Goal: Transaction & Acquisition: Purchase product/service

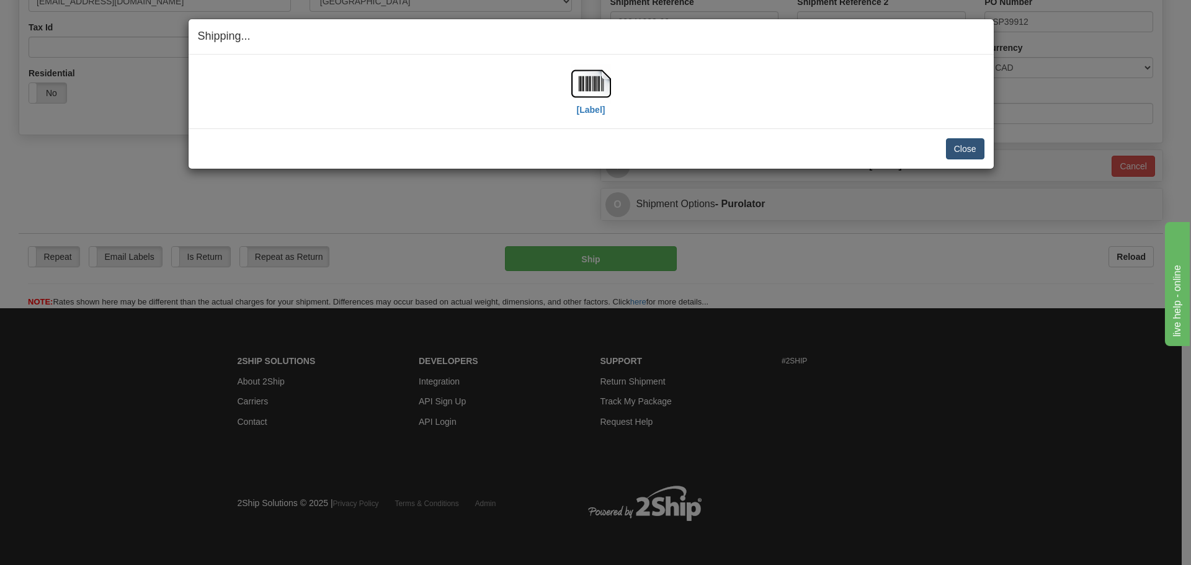
scroll to position [390, 0]
click at [974, 143] on button "Close" at bounding box center [965, 148] width 38 height 21
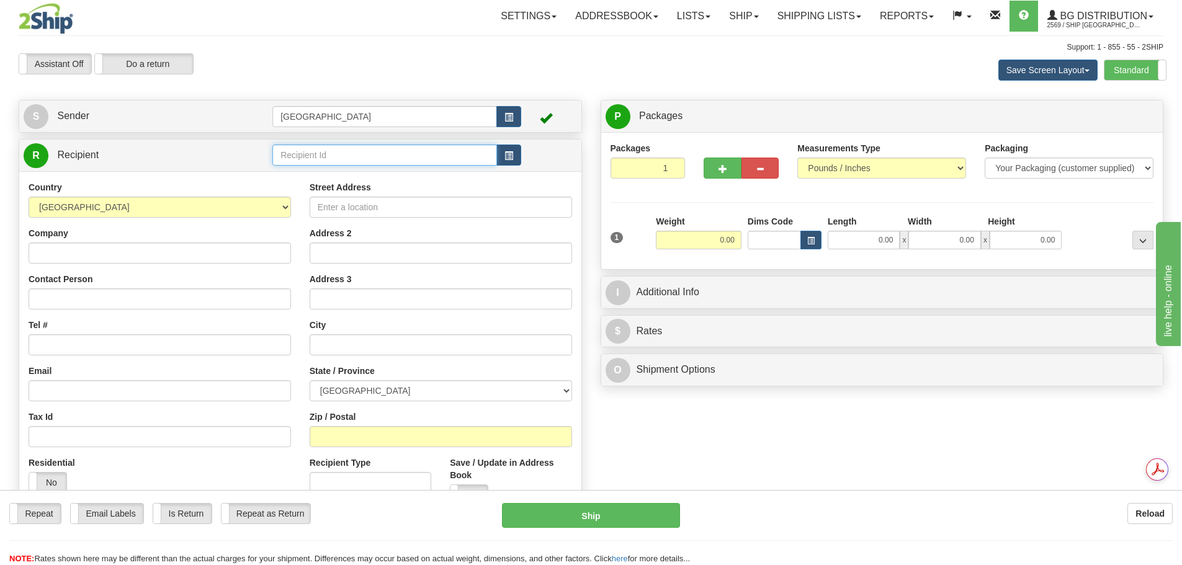
click at [292, 158] on input "text" at bounding box center [384, 155] width 225 height 21
click at [303, 154] on input "text" at bounding box center [384, 155] width 225 height 21
click at [313, 175] on div "910128" at bounding box center [382, 174] width 213 height 14
type input "910128"
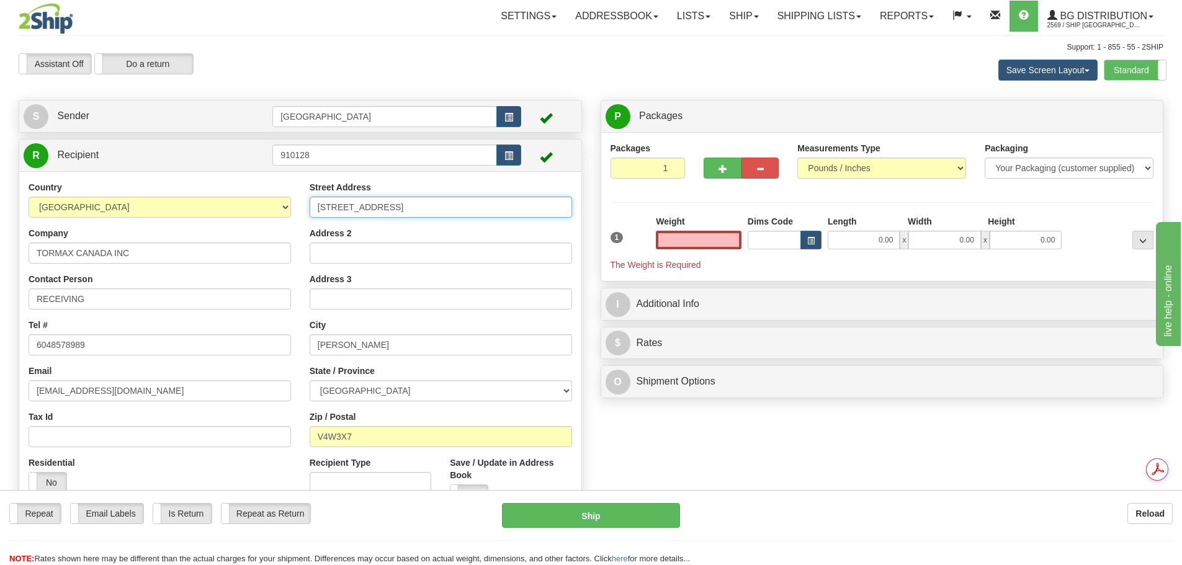
type input "0.00"
drag, startPoint x: 470, startPoint y: 197, endPoint x: 296, endPoint y: 201, distance: 173.1
click at [296, 201] on div "Country AFGHANISTAN ALAND ISLANDS ALBANIA ALGERIA AMERICAN SAMOA ANDORRA ANGOLA…" at bounding box center [300, 348] width 562 height 334
type input "1-55 WHEAT BELT ROAD"
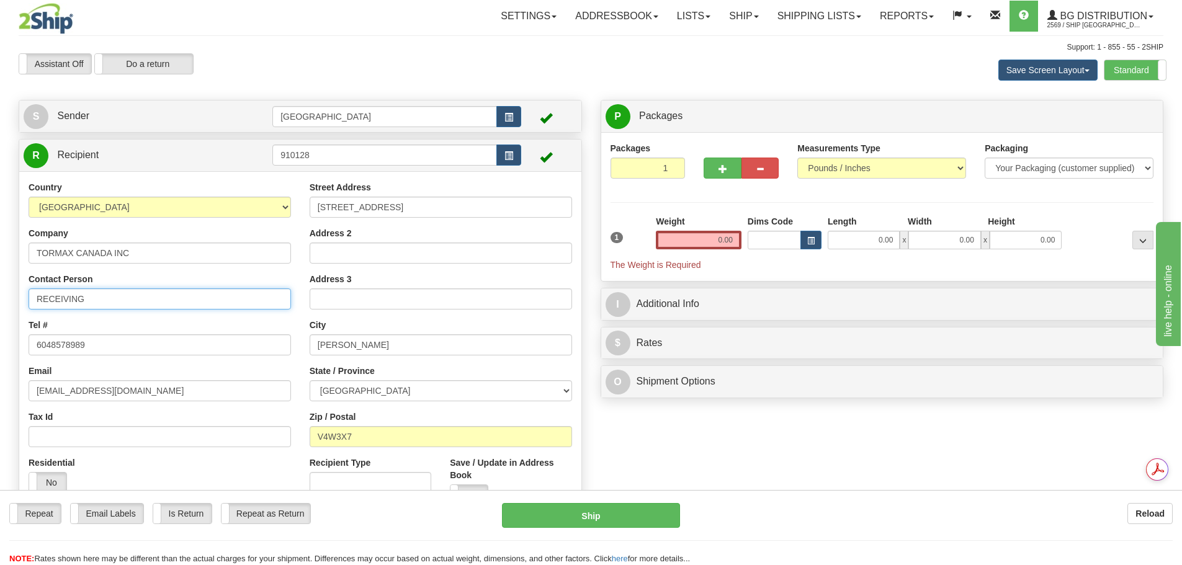
drag, startPoint x: 86, startPoint y: 298, endPoint x: 6, endPoint y: 296, distance: 80.0
click at [6, 296] on div "Toggle navigation Settings Shipping Preferences Fields Preferences New" at bounding box center [591, 297] width 1182 height 594
type input "RILEY PARKER"
click at [94, 345] on input "6048578989" at bounding box center [160, 344] width 262 height 21
drag, startPoint x: 81, startPoint y: 347, endPoint x: 81, endPoint y: 330, distance: 16.7
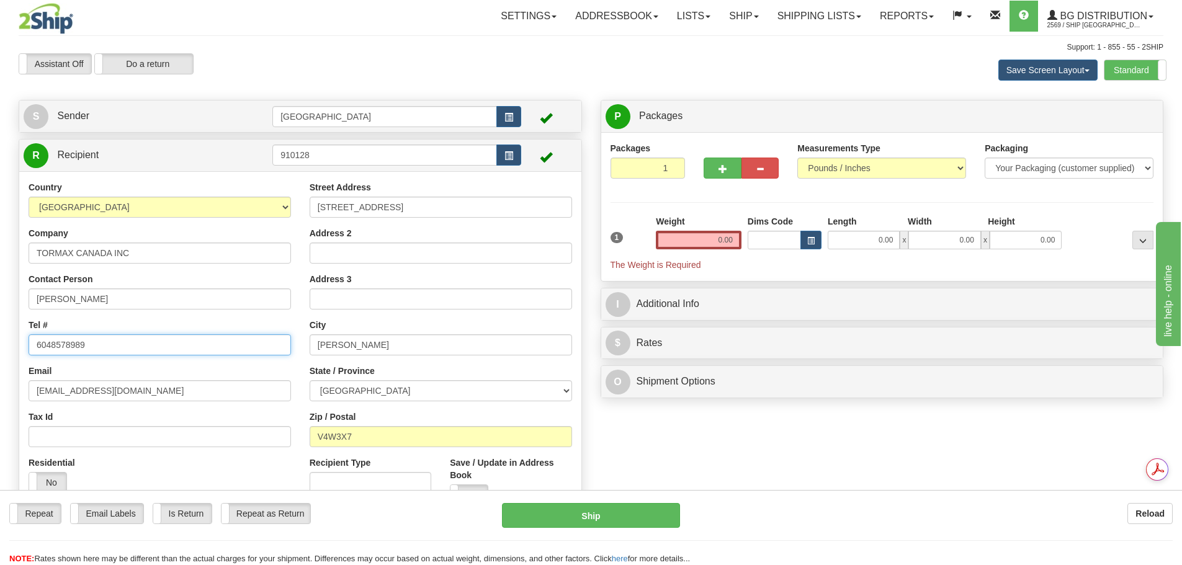
click at [23, 342] on div "Country AFGHANISTAN ALAND ISLANDS ALBANIA ALGERIA AMERICAN SAMOA ANDORRA ANGOLA…" at bounding box center [159, 341] width 281 height 321
click at [142, 350] on input "6048578989" at bounding box center [160, 344] width 262 height 21
drag, startPoint x: 47, startPoint y: 347, endPoint x: 19, endPoint y: 347, distance: 27.3
click at [19, 347] on div "Country AFGHANISTAN ALAND ISLANDS ALBANIA ALGERIA AMERICAN SAMOA ANDORRA ANGOLA…" at bounding box center [159, 341] width 281 height 321
type input "2047208673"
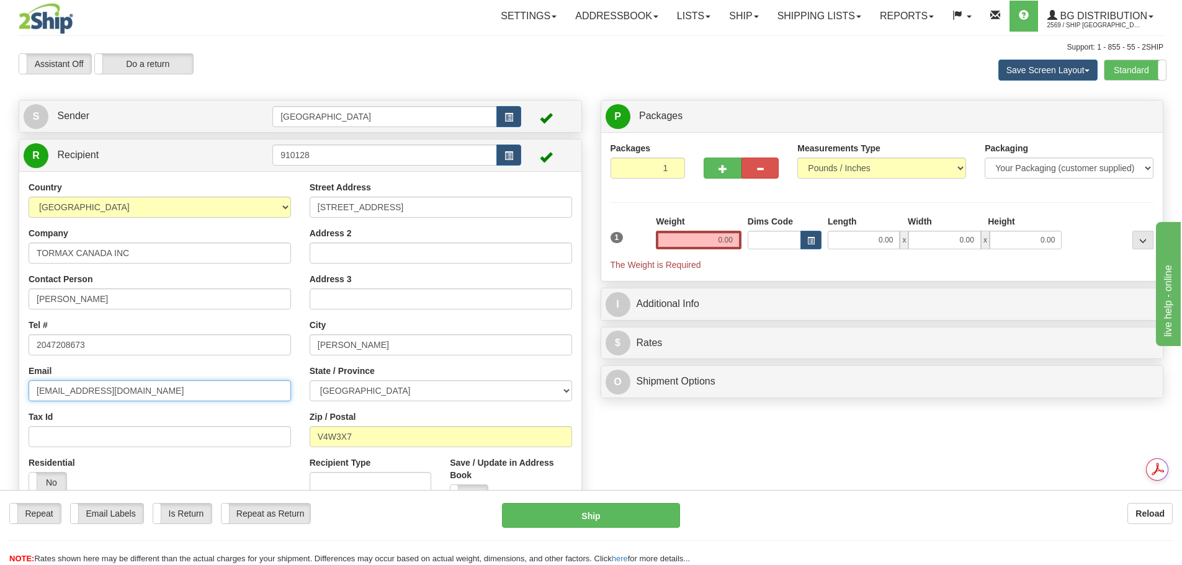
drag, startPoint x: 199, startPoint y: 391, endPoint x: 32, endPoint y: 386, distance: 167.5
click at [32, 386] on input "accountspayable@TORMAX.CA" at bounding box center [160, 390] width 262 height 21
drag, startPoint x: 383, startPoint y: 342, endPoint x: 297, endPoint y: 340, distance: 86.3
click at [297, 340] on div "Country AFGHANISTAN ALAND ISLANDS ALBANIA ALGERIA AMERICAN SAMOA ANDORRA ANGOLA…" at bounding box center [300, 348] width 562 height 334
type input "BRANDON"
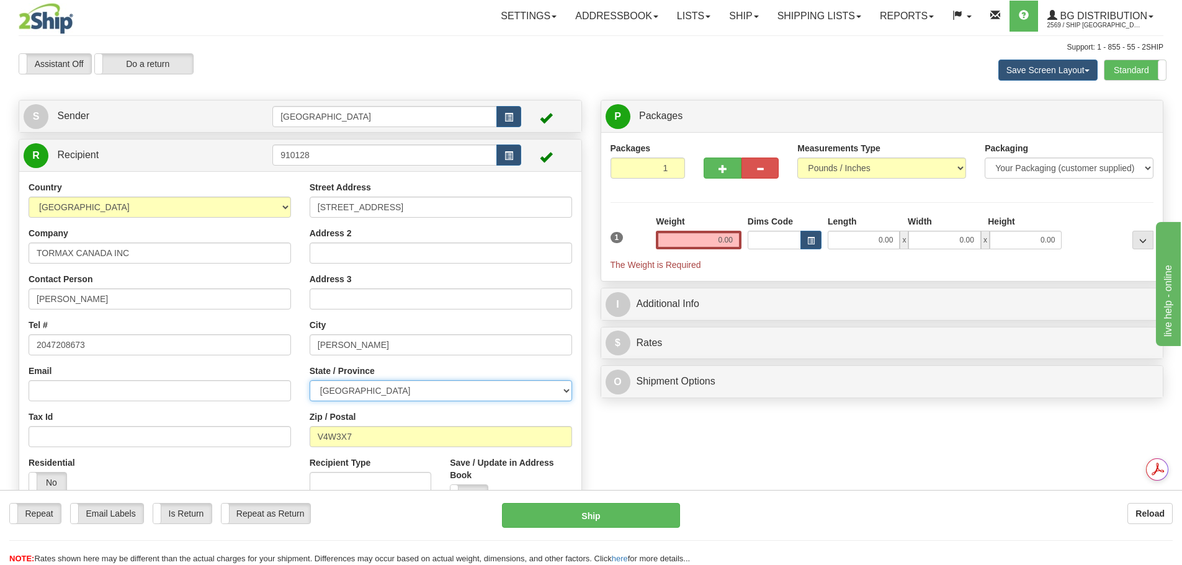
click at [399, 398] on select "ALBERTA BRITISH COLUMBIA MANITOBA NEW BRUNSWICK NEWFOUNDLAND NOVA SCOTIA NUNAVU…" at bounding box center [441, 390] width 262 height 21
select select "MB"
click at [310, 380] on select "ALBERTA BRITISH COLUMBIA MANITOBA NEW BRUNSWICK NEWFOUNDLAND NOVA SCOTIA NUNAVU…" at bounding box center [441, 390] width 262 height 21
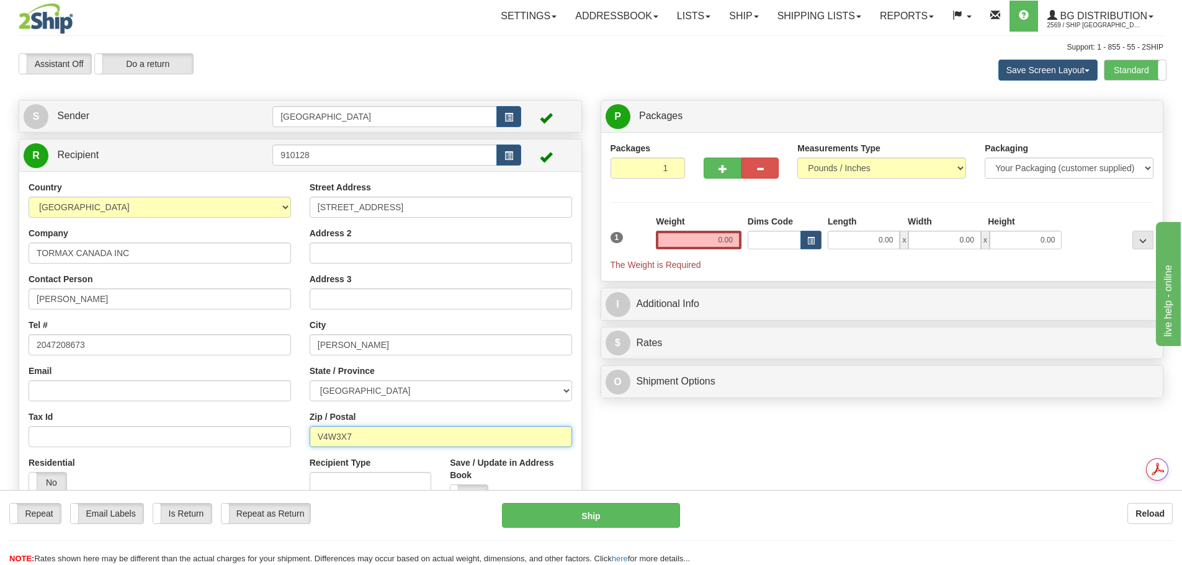
click at [362, 435] on input "V4W3X7" at bounding box center [441, 436] width 262 height 21
drag, startPoint x: 377, startPoint y: 443, endPoint x: 281, endPoint y: 433, distance: 96.7
click at [274, 441] on div "Country AFGHANISTAN ALAND ISLANDS ALBANIA ALGERIA AMERICAN SAMOA ANDORRA ANGOLA…" at bounding box center [300, 348] width 562 height 334
type input "R7A5Y5"
click at [592, 230] on div "P Packages 1 Packages - Weight: 0.00 Lbs Shipment Level Shipm. Package Level Pa…" at bounding box center [882, 252] width 582 height 305
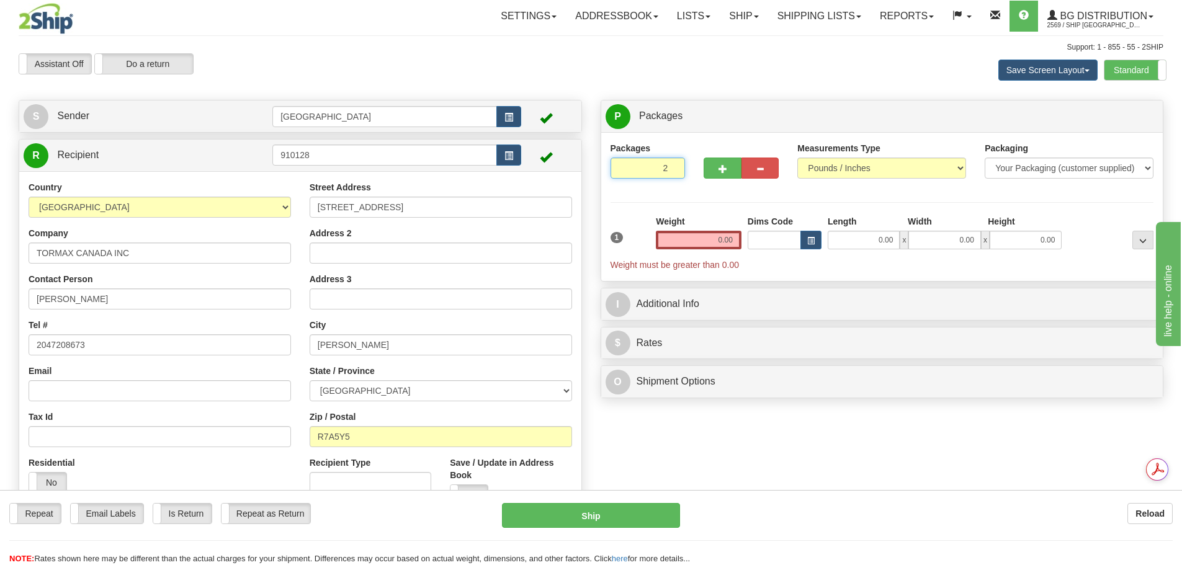
type input "2"
click at [675, 167] on input "2" at bounding box center [647, 168] width 75 height 21
click at [1151, 110] on label "Package Level Pack.." at bounding box center [1126, 116] width 63 height 19
radio input "true"
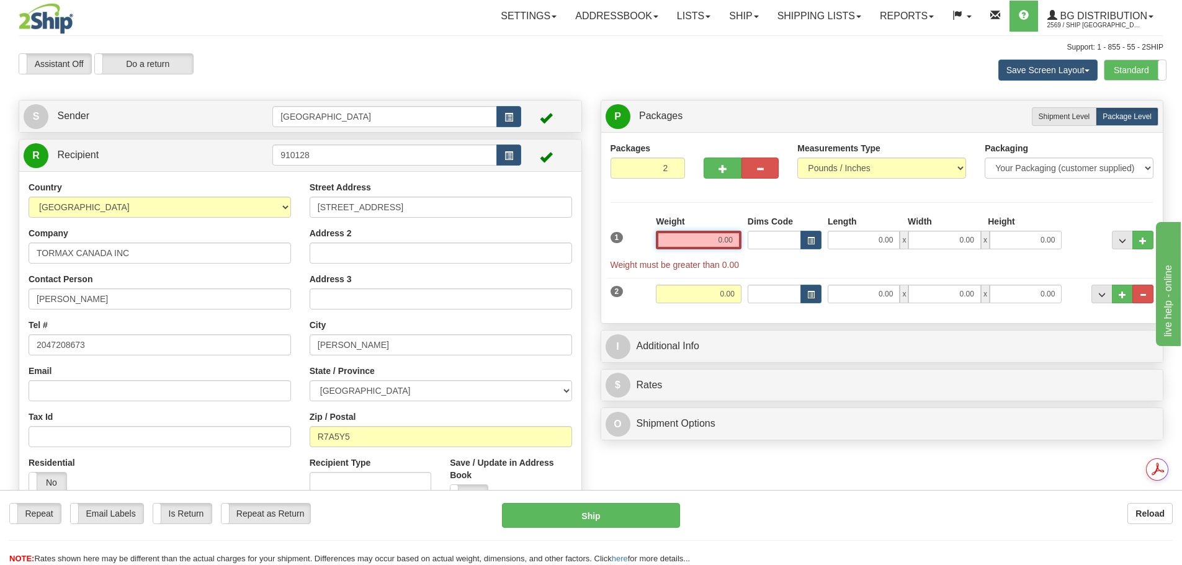
drag, startPoint x: 713, startPoint y: 236, endPoint x: 752, endPoint y: 238, distance: 39.2
click at [750, 238] on div "1 Weight 0.00 Dims Code 0.00" at bounding box center [882, 243] width 550 height 56
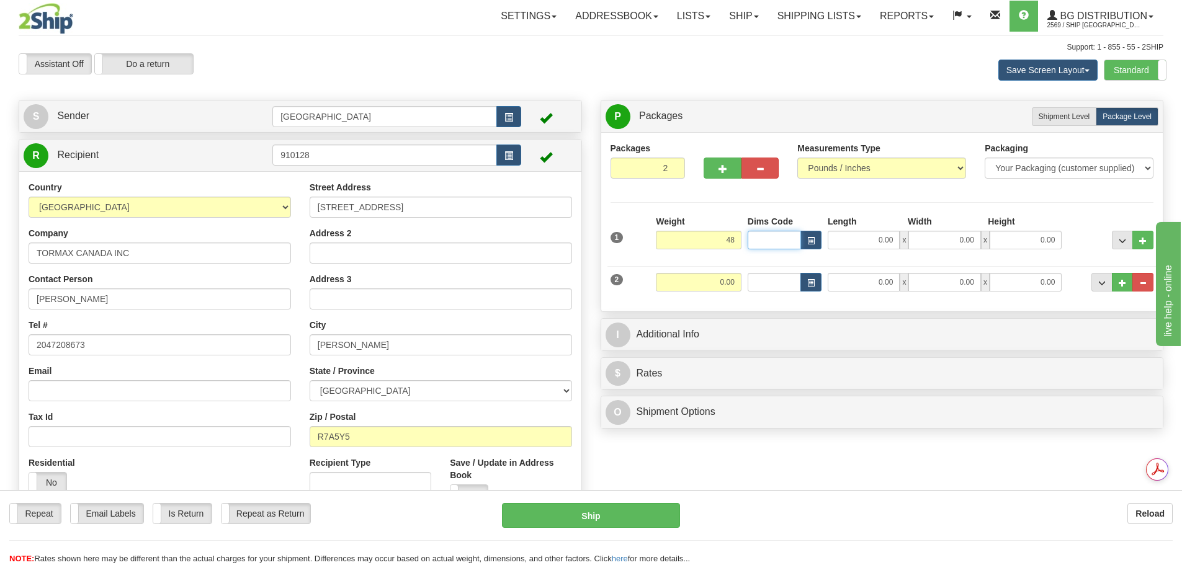
type input "48.00"
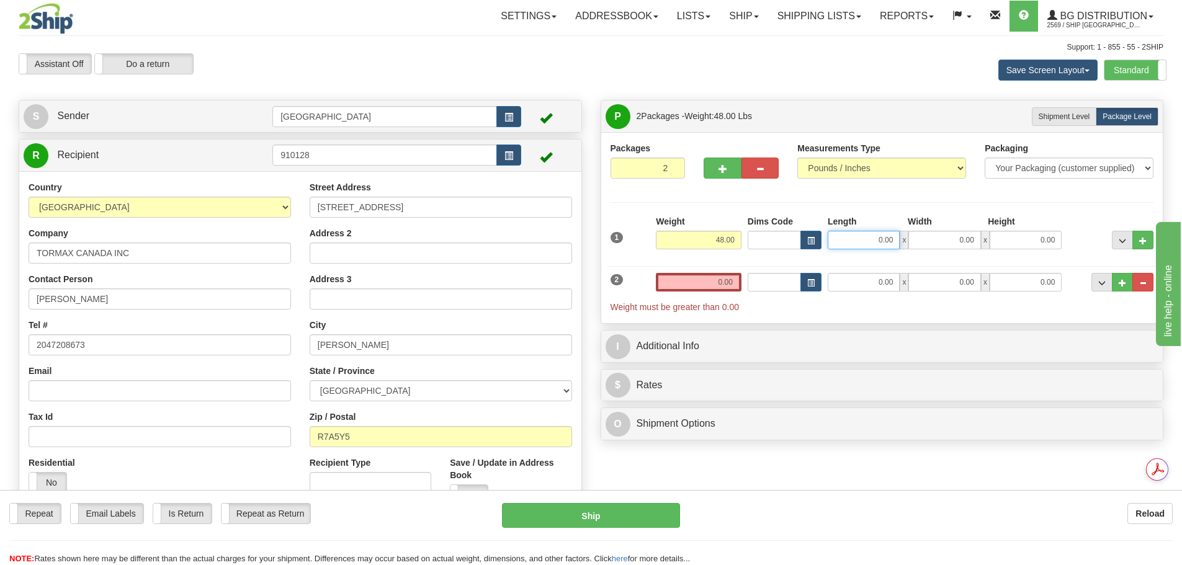
type input "4"
type input "24.00"
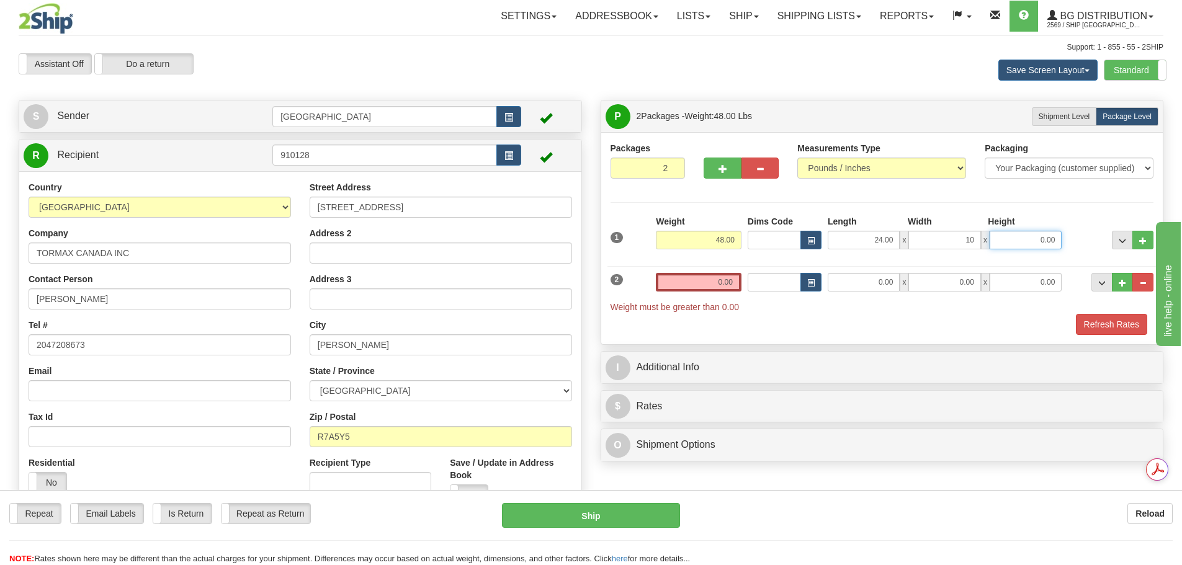
type input "10.00"
type input "9.00"
drag, startPoint x: 702, startPoint y: 283, endPoint x: 1004, endPoint y: 221, distance: 307.8
click at [1004, 221] on div "1 Weight 48.00 Dims Code" at bounding box center [881, 275] width 543 height 120
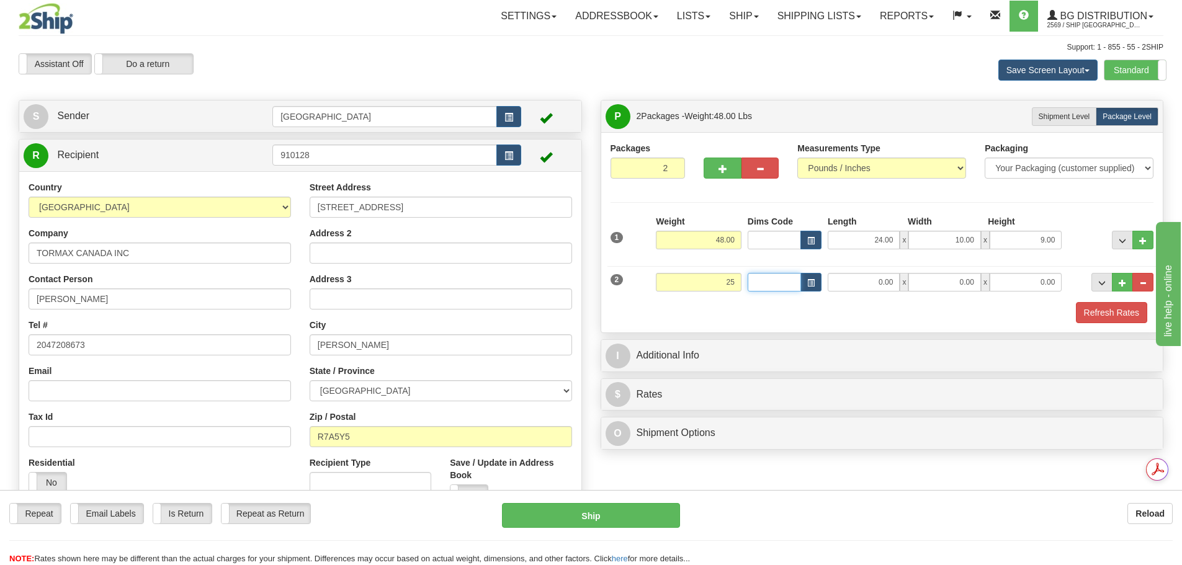
type input "25.00"
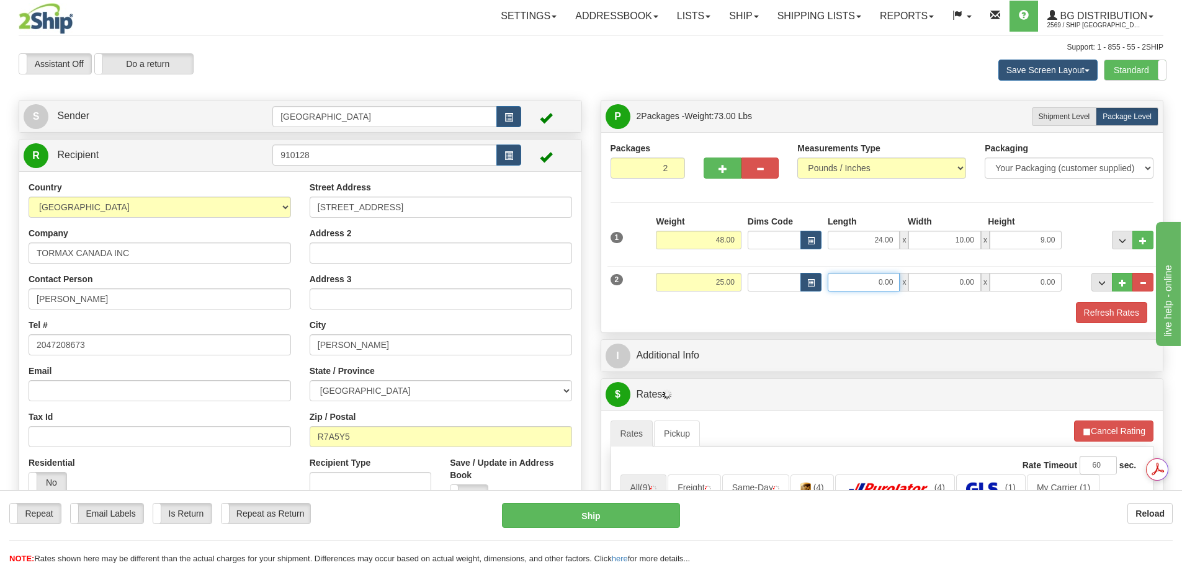
type input "4"
type input "24.00"
type input "10.00"
type input "9.00"
click at [877, 315] on div "Refresh Rates" at bounding box center [882, 312] width 550 height 21
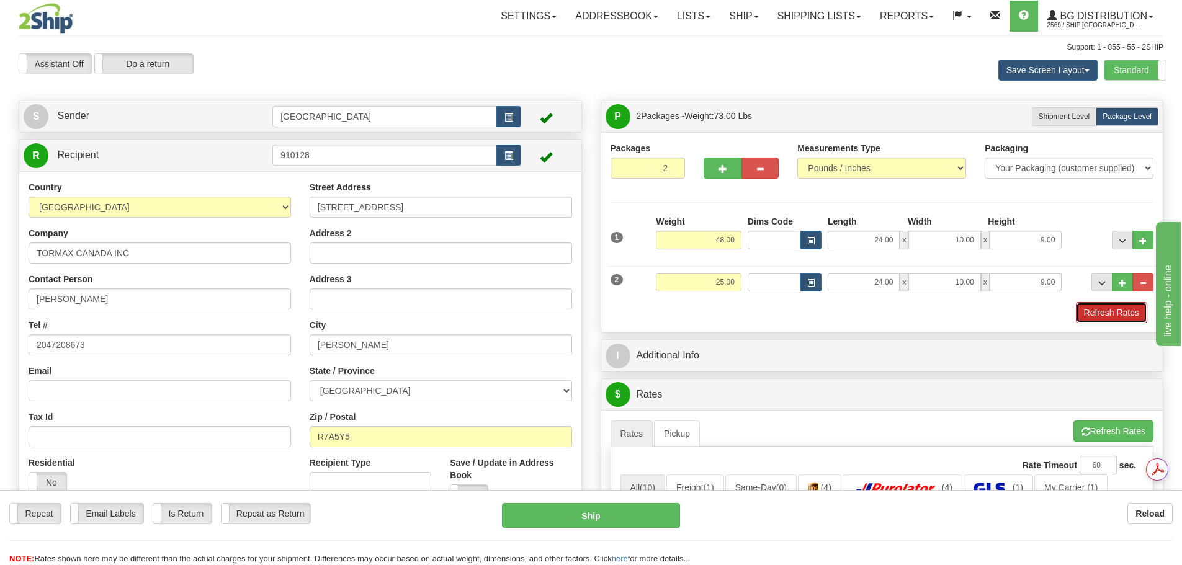
click at [1133, 313] on button "Refresh Rates" at bounding box center [1111, 312] width 71 height 21
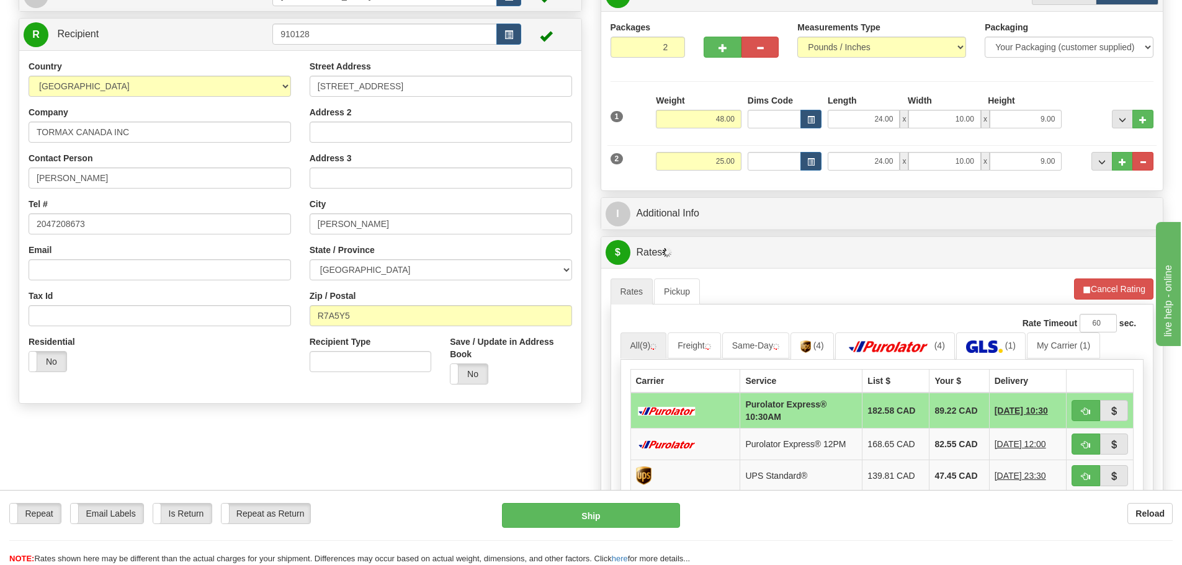
scroll to position [124, 0]
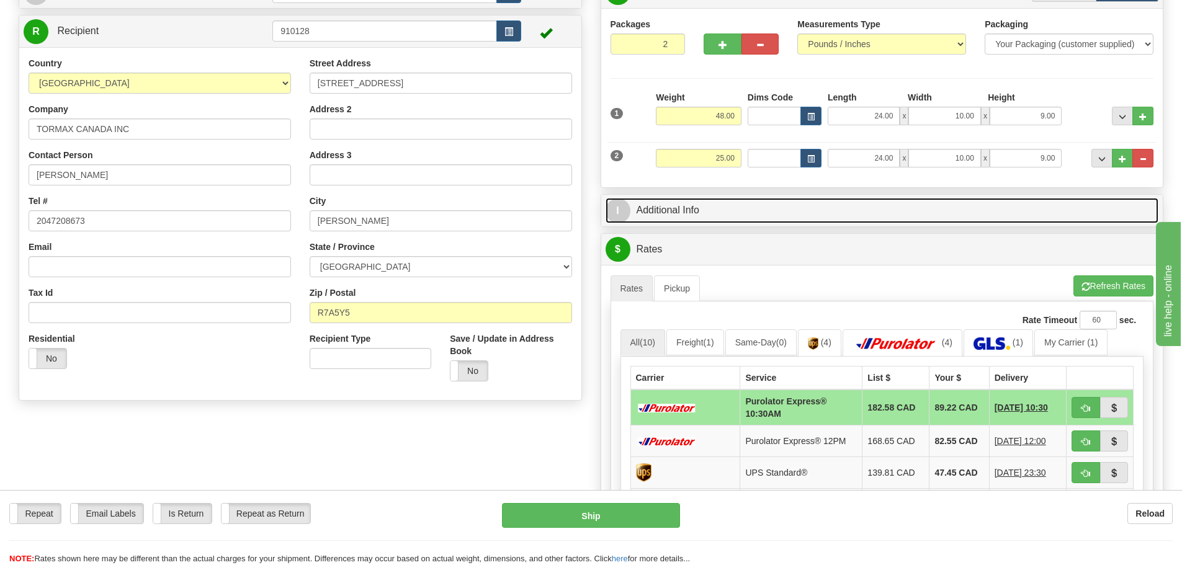
click at [780, 212] on link "I Additional Info" at bounding box center [881, 210] width 553 height 25
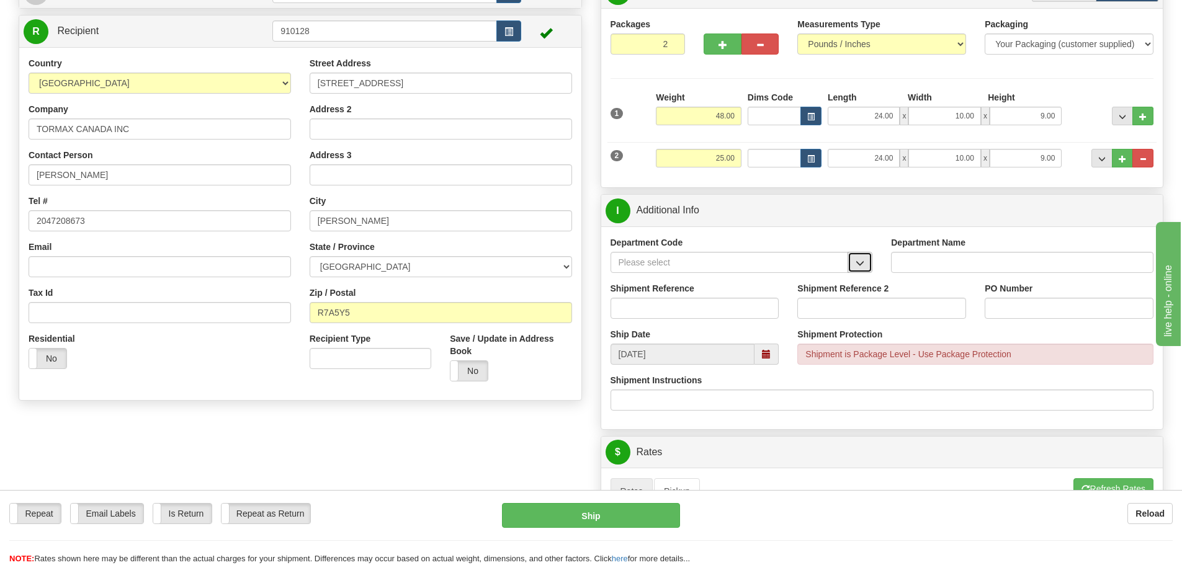
click at [856, 264] on span "button" at bounding box center [859, 263] width 9 height 8
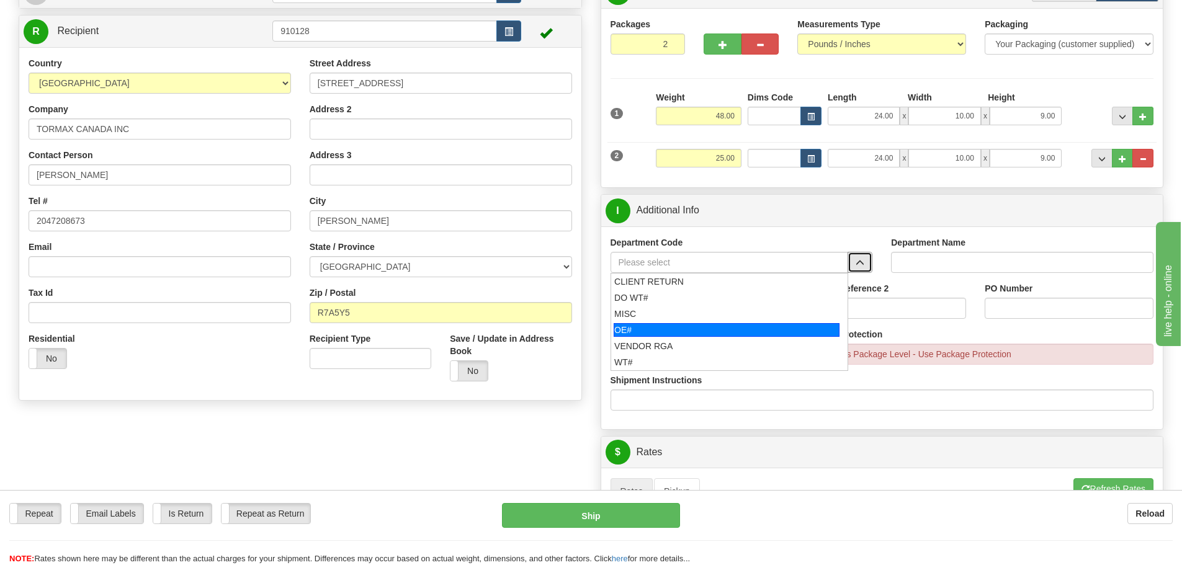
click at [742, 331] on div "OE#" at bounding box center [726, 330] width 226 height 14
type input "OE#"
type input "ORDERS"
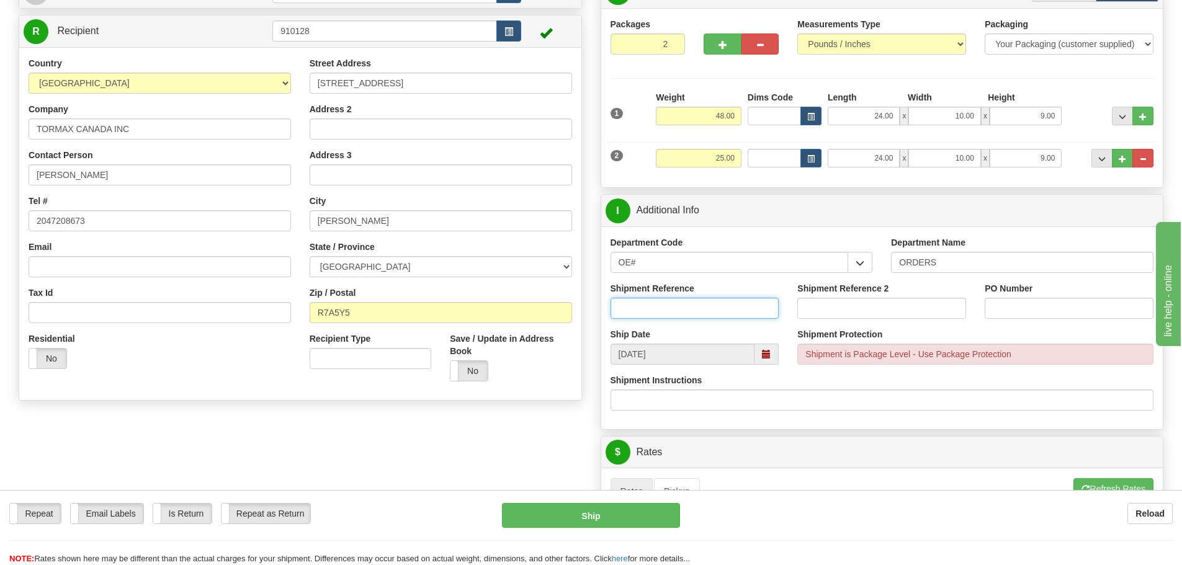
drag, startPoint x: 656, startPoint y: 308, endPoint x: 744, endPoint y: 296, distance: 88.9
click at [656, 308] on input "Shipment Reference" at bounding box center [694, 308] width 169 height 21
type input "90041030-00"
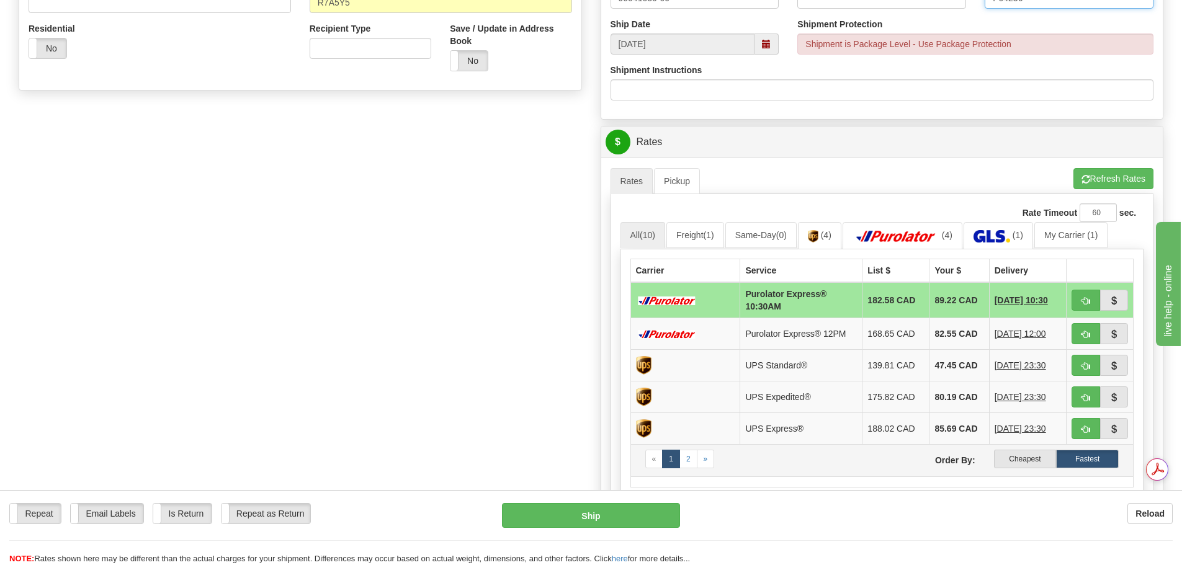
scroll to position [0, 0]
type input "P04236"
click at [1028, 458] on label "Cheapest" at bounding box center [1025, 459] width 63 height 19
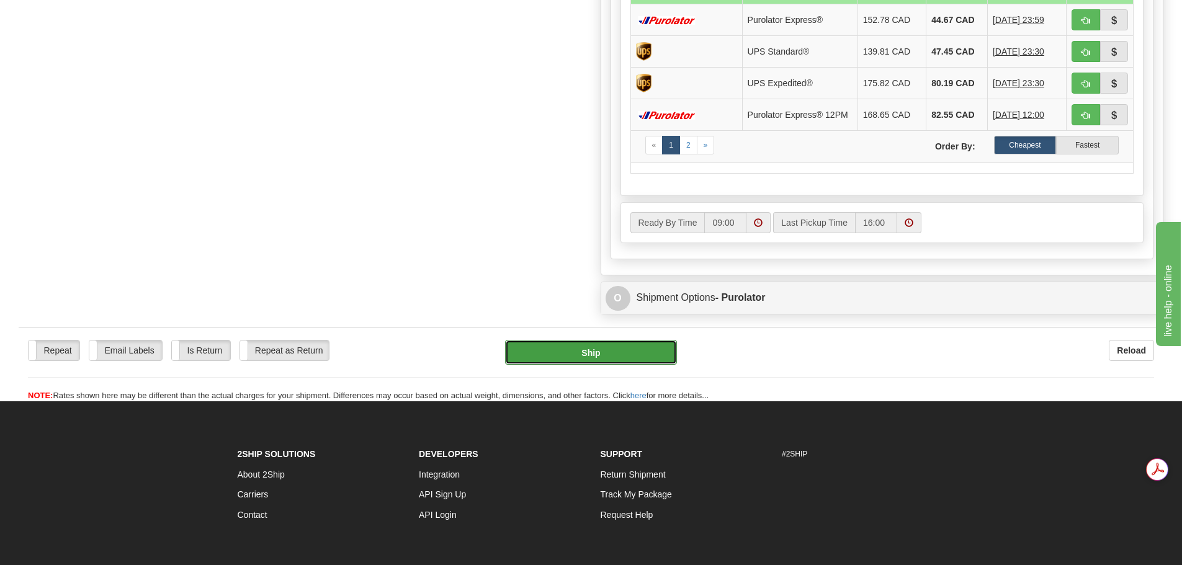
click at [573, 354] on button "Ship" at bounding box center [591, 352] width 172 height 25
type input "260"
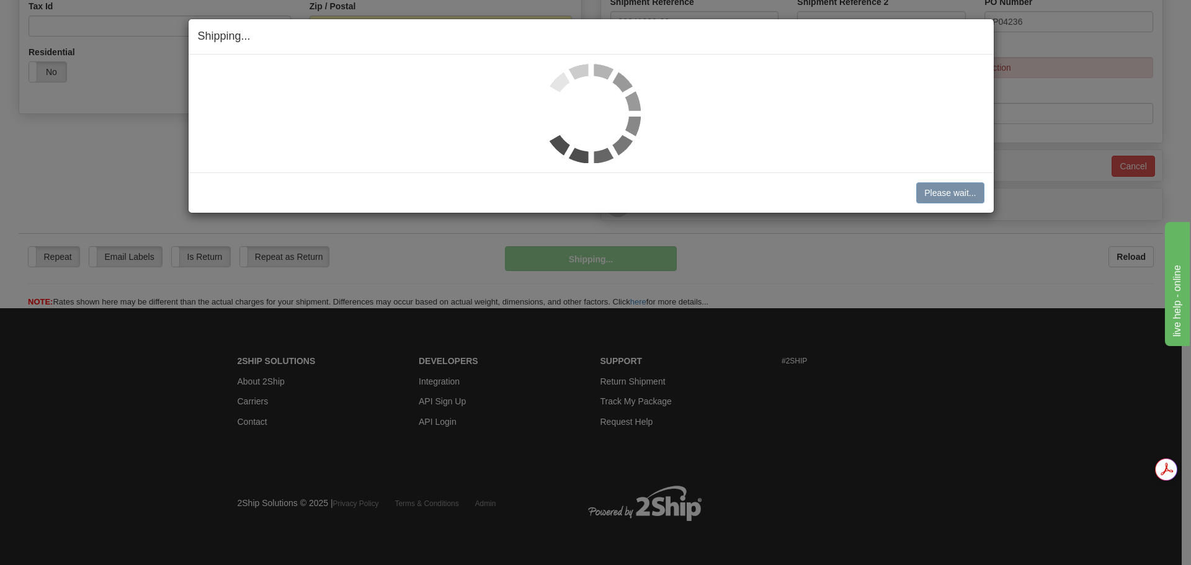
scroll to position [411, 0]
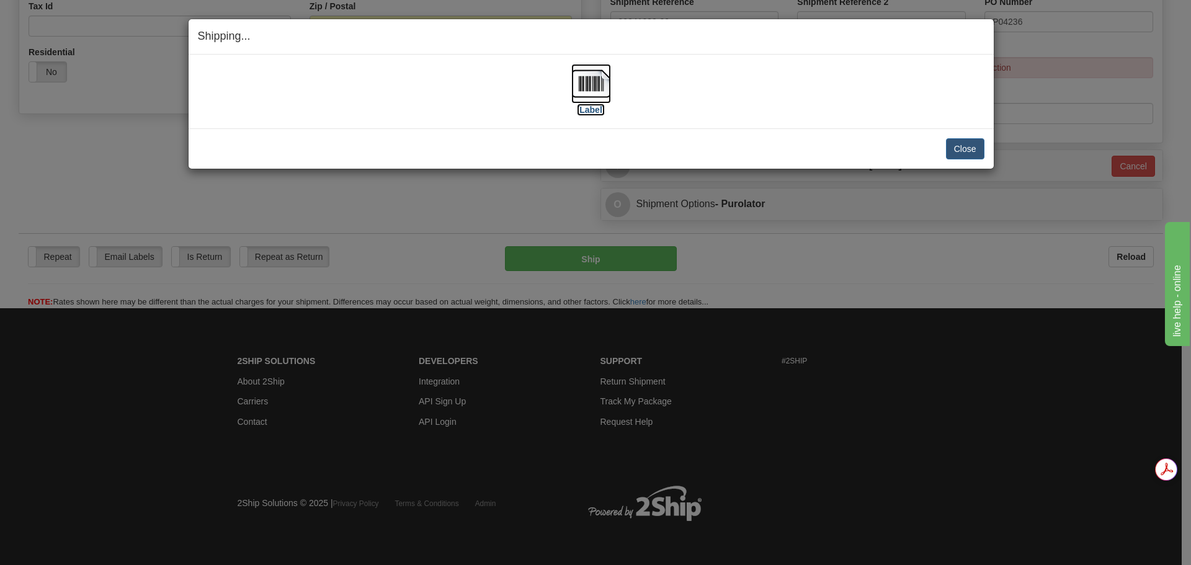
click at [598, 87] on img at bounding box center [591, 84] width 40 height 40
click at [965, 142] on button "Close" at bounding box center [965, 148] width 38 height 21
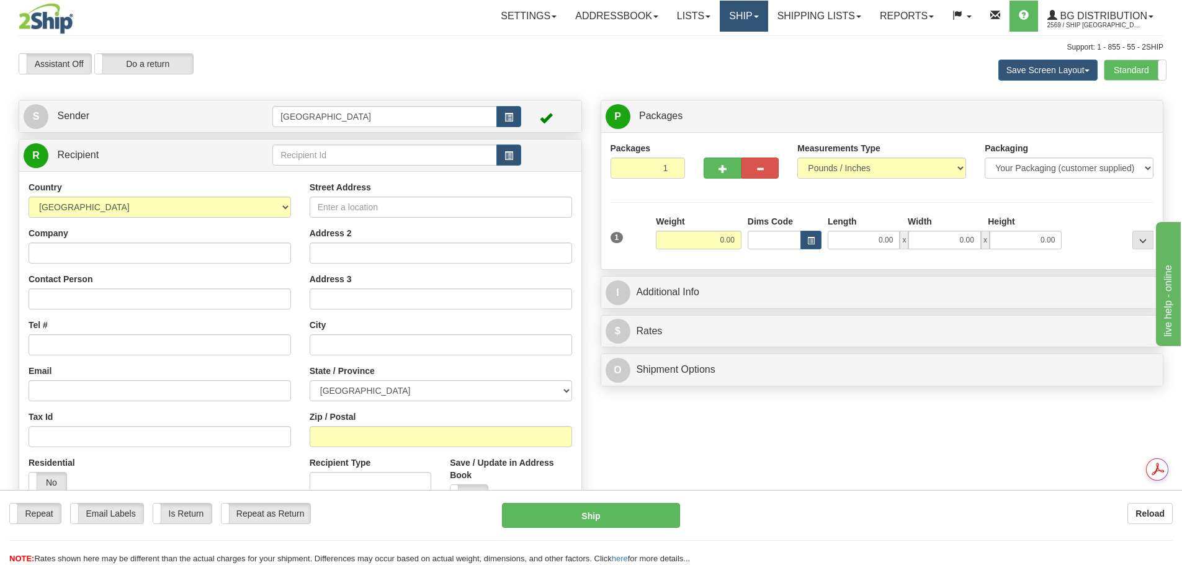
click at [741, 12] on link "Ship" at bounding box center [744, 16] width 48 height 31
click at [736, 38] on link "Ship Screen" at bounding box center [718, 43] width 98 height 16
click at [323, 161] on input "text" at bounding box center [384, 155] width 225 height 21
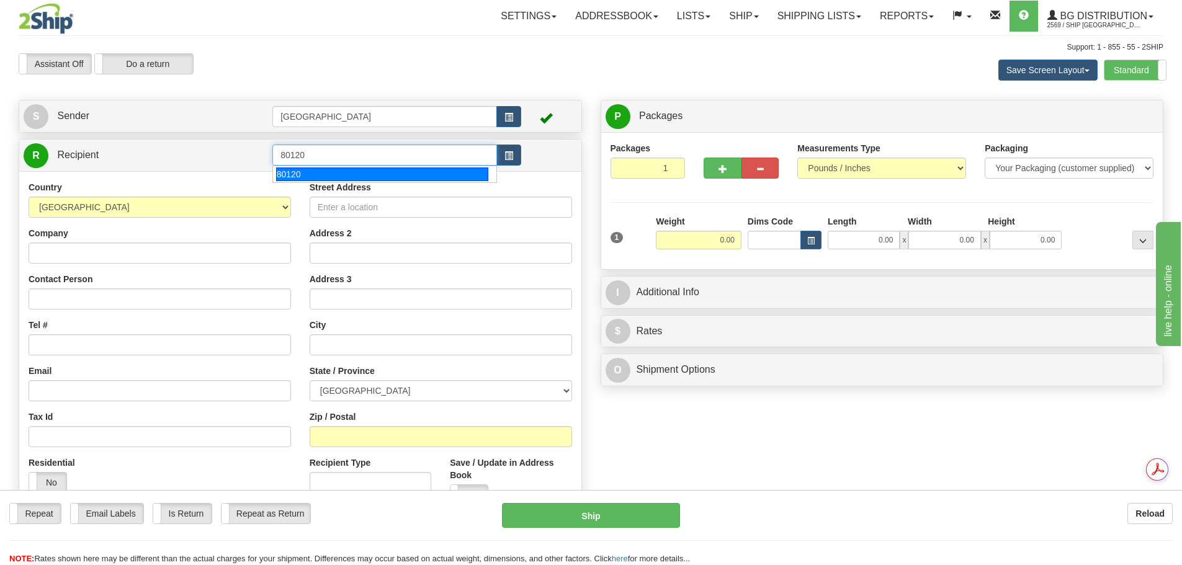
click at [321, 169] on div "80120" at bounding box center [382, 174] width 213 height 14
type input "80120"
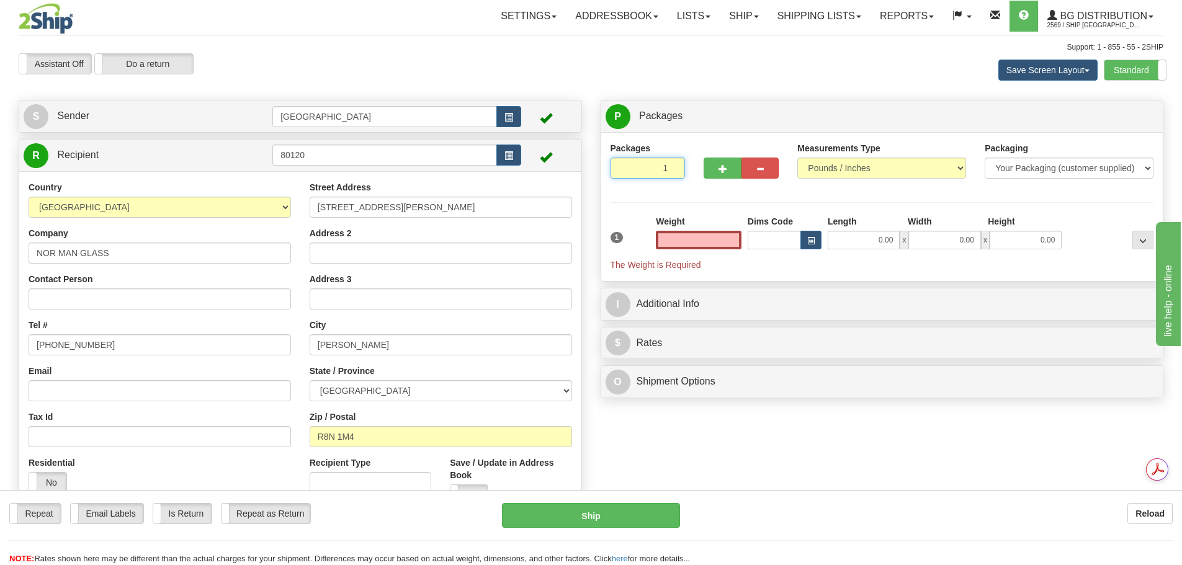
type input "2"
type input "0.00"
click at [672, 165] on input "2" at bounding box center [647, 168] width 75 height 21
click at [672, 165] on input "3" at bounding box center [647, 168] width 75 height 21
click at [672, 165] on input "4" at bounding box center [647, 168] width 75 height 21
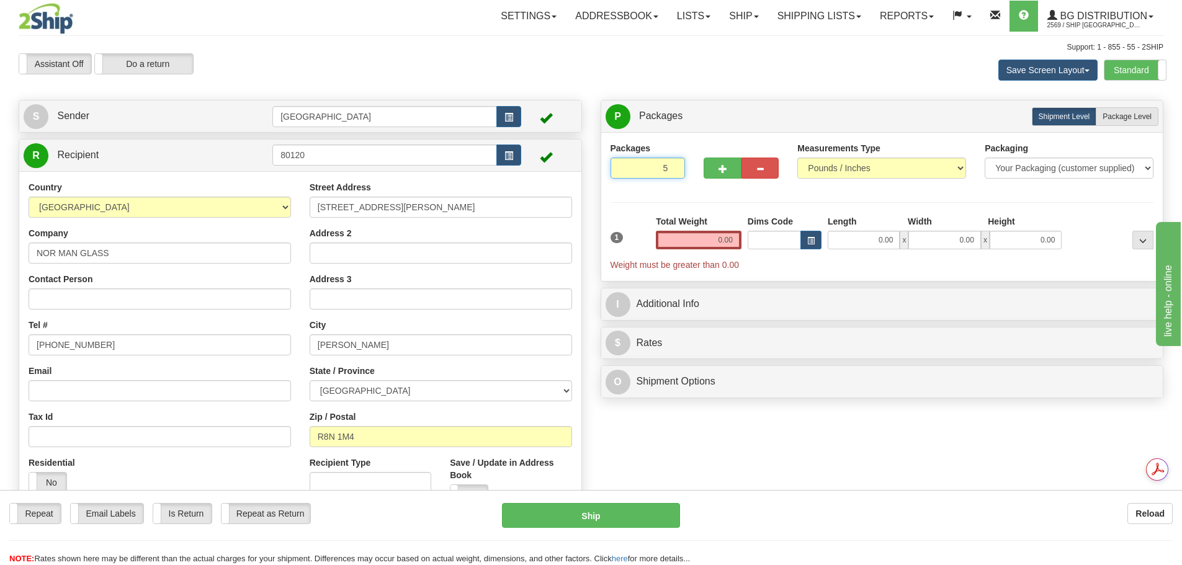
click at [672, 165] on input "5" at bounding box center [647, 168] width 75 height 21
click at [672, 165] on input "6" at bounding box center [647, 168] width 75 height 21
type input "7"
click at [672, 165] on input "7" at bounding box center [647, 168] width 75 height 21
click at [1141, 119] on span "Package Level" at bounding box center [1126, 116] width 49 height 9
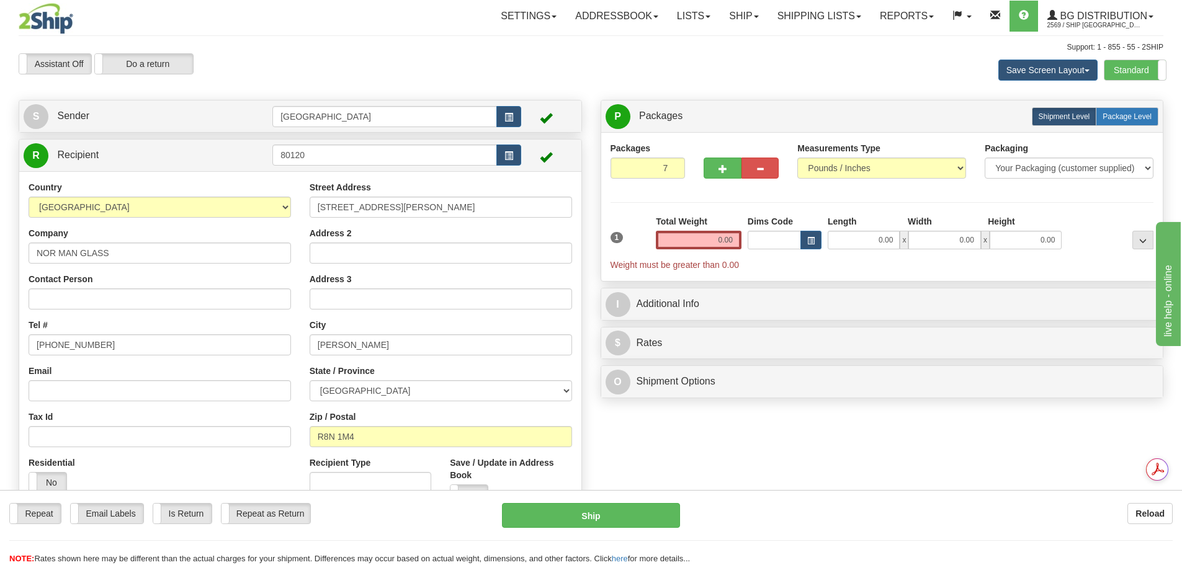
radio input "true"
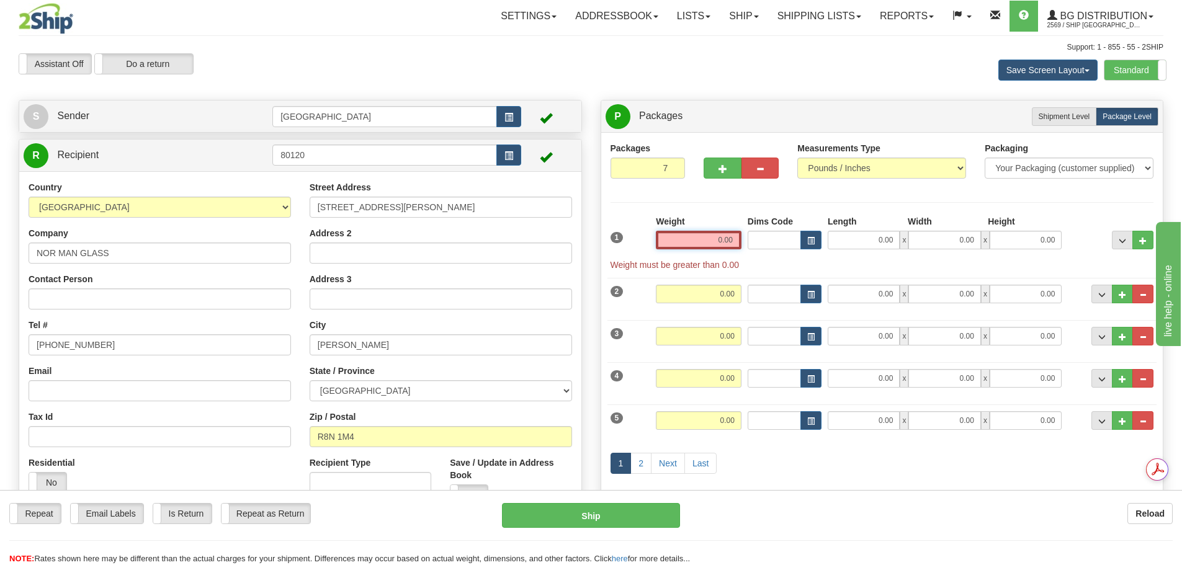
drag, startPoint x: 712, startPoint y: 244, endPoint x: 840, endPoint y: 245, distance: 127.8
click at [840, 245] on div "1 Weight 0.00 Dims Code 0.00" at bounding box center [882, 243] width 550 height 56
type input "6"
click at [669, 172] on input "6" at bounding box center [647, 168] width 75 height 21
drag, startPoint x: 719, startPoint y: 239, endPoint x: 785, endPoint y: 239, distance: 66.4
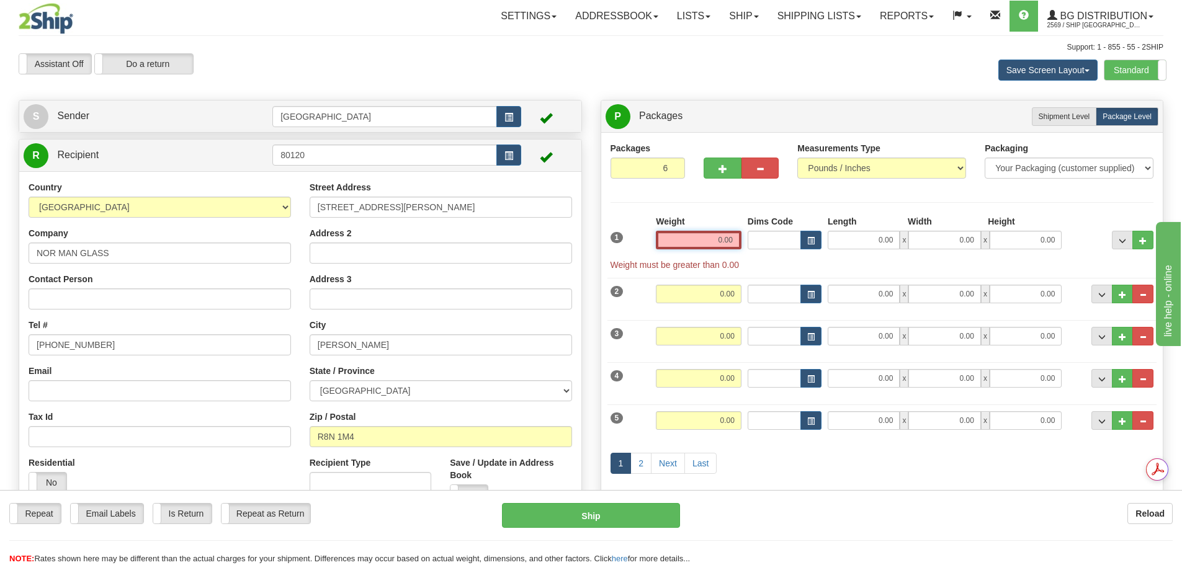
click at [788, 239] on div "1 Weight 0.00 Dims Code 0.00" at bounding box center [882, 243] width 550 height 56
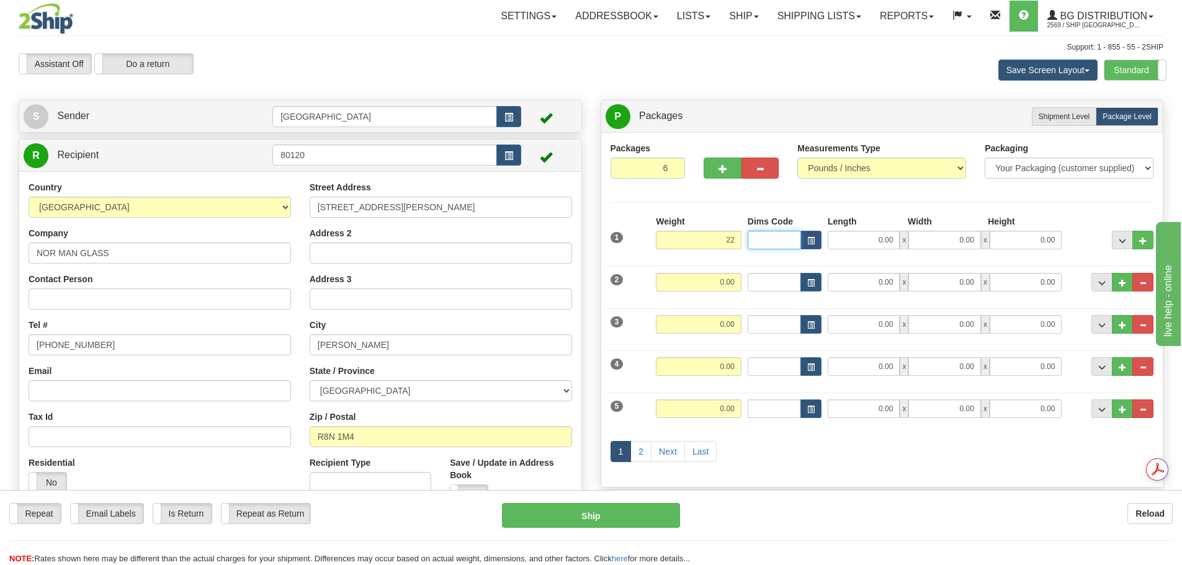
type input "22.00"
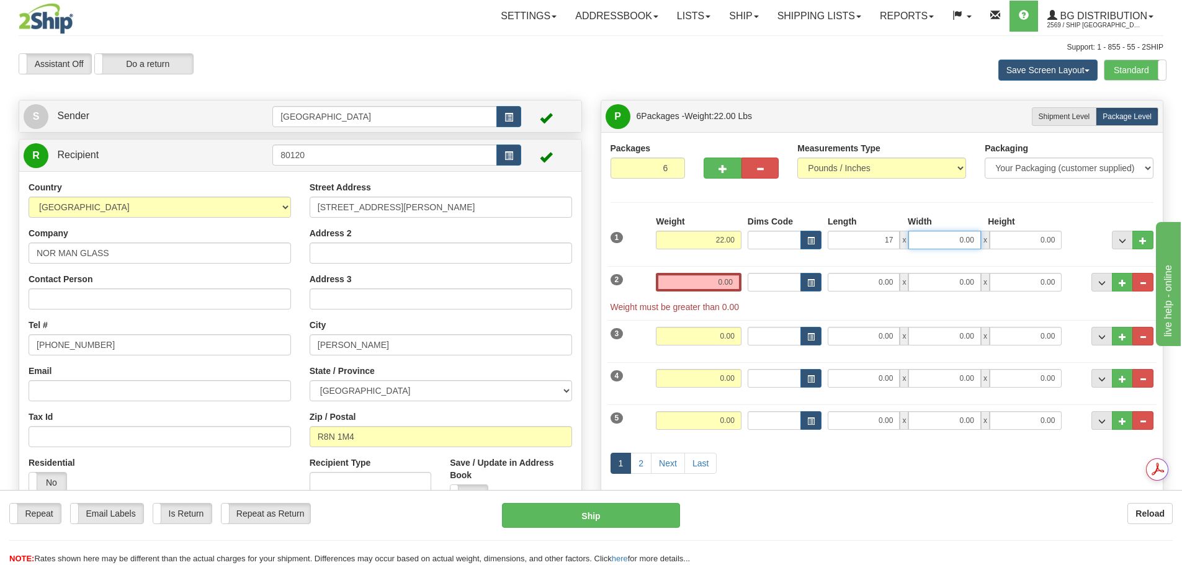
type input "17.00"
type input "15.00"
type input "10.00"
drag, startPoint x: 694, startPoint y: 286, endPoint x: 760, endPoint y: 295, distance: 66.4
click at [760, 295] on div "2 Weight 0.00 Dims Code Length Width Height" at bounding box center [882, 286] width 550 height 53
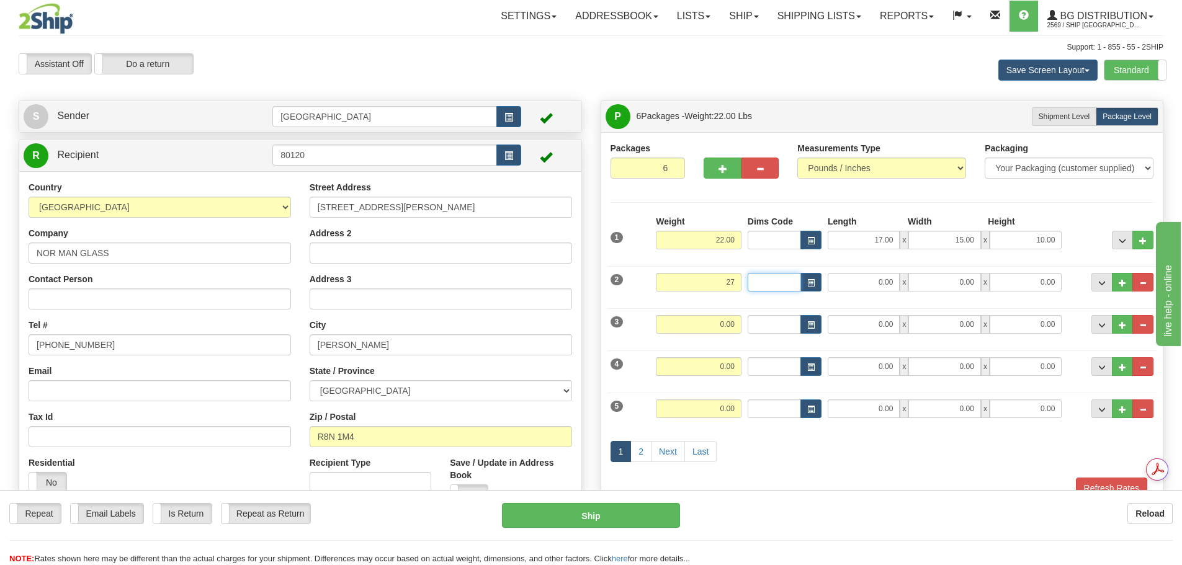
type input "27.00"
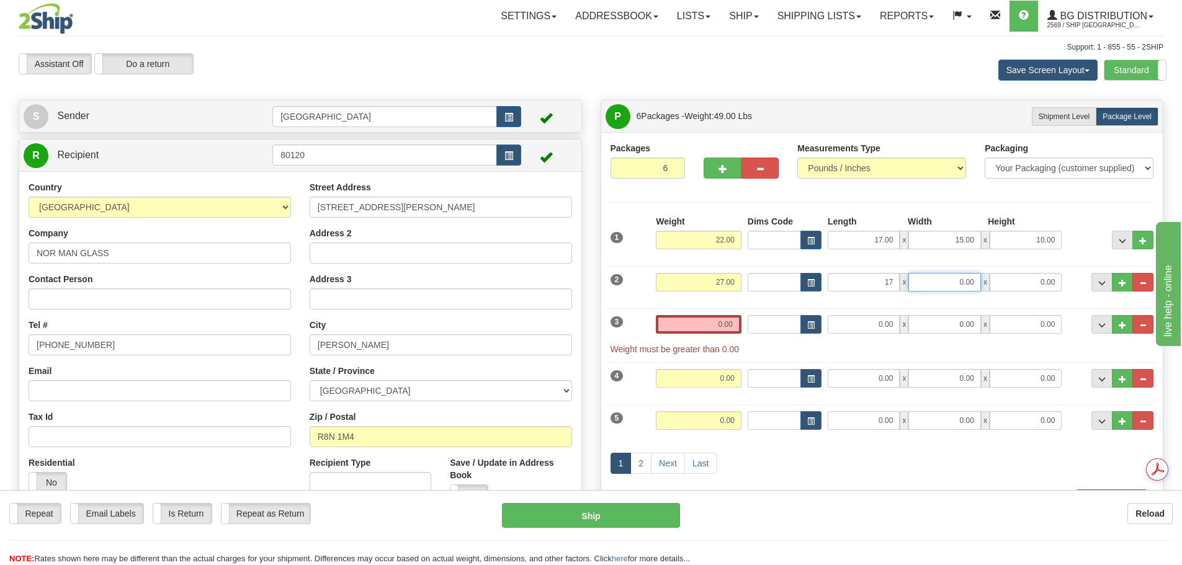
type input "17.00"
type input "15.00"
type input "10.00"
drag, startPoint x: 710, startPoint y: 327, endPoint x: 796, endPoint y: 328, distance: 85.6
click at [796, 328] on div "3 Weight 0.00 Dims Code Length Width Height" at bounding box center [882, 328] width 550 height 53
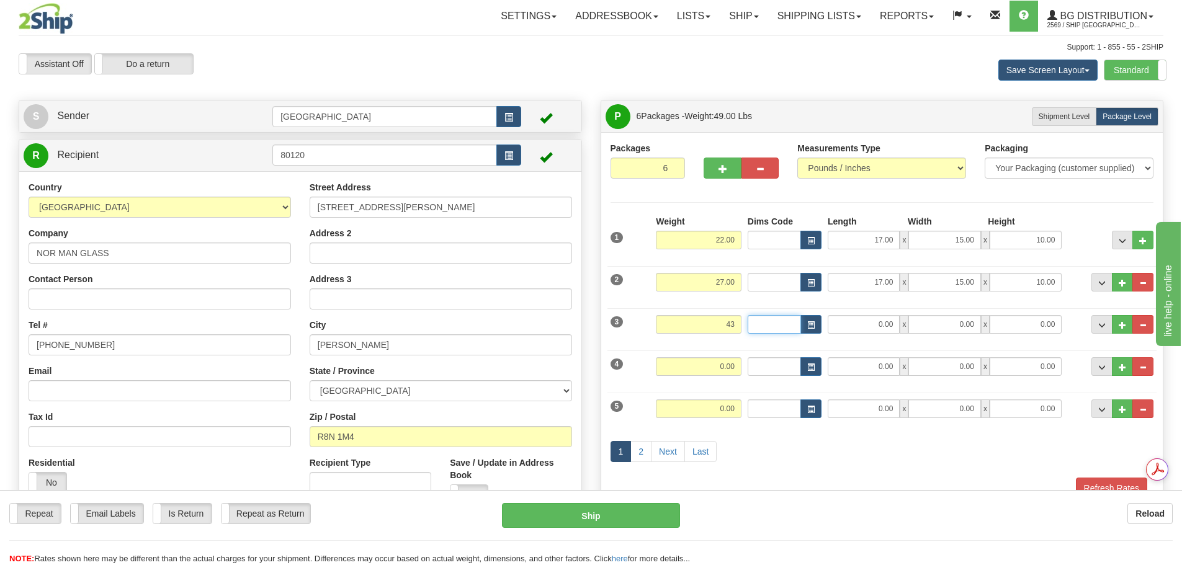
type input "43.00"
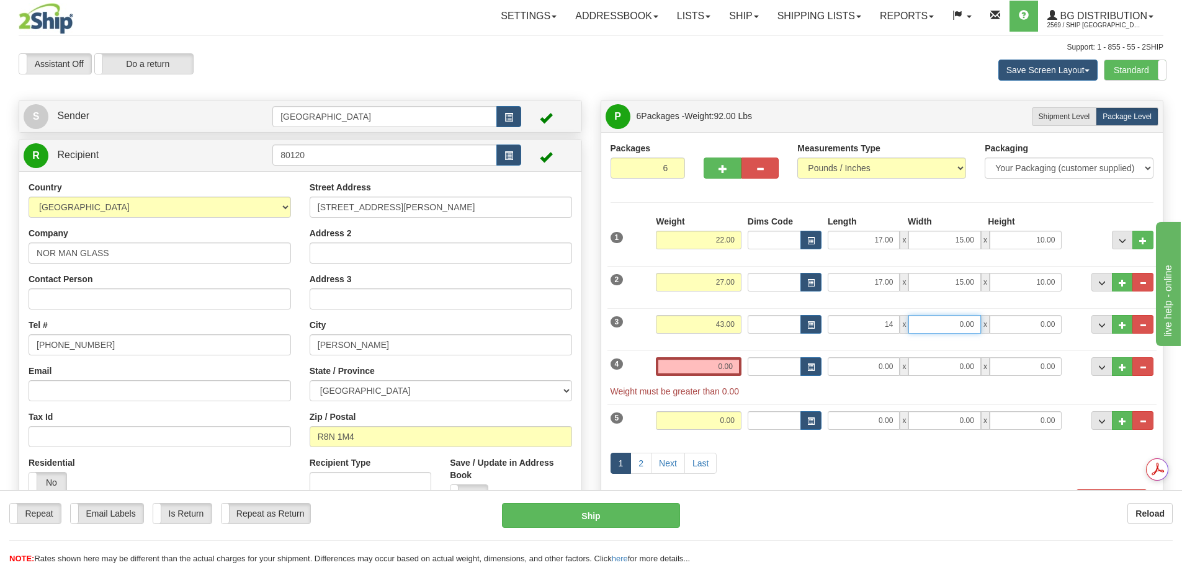
type input "14.00"
type input "11.00"
type input "10.00"
drag, startPoint x: 699, startPoint y: 366, endPoint x: 743, endPoint y: 369, distance: 44.1
click at [743, 369] on div "Weight 0.00" at bounding box center [699, 371] width 92 height 28
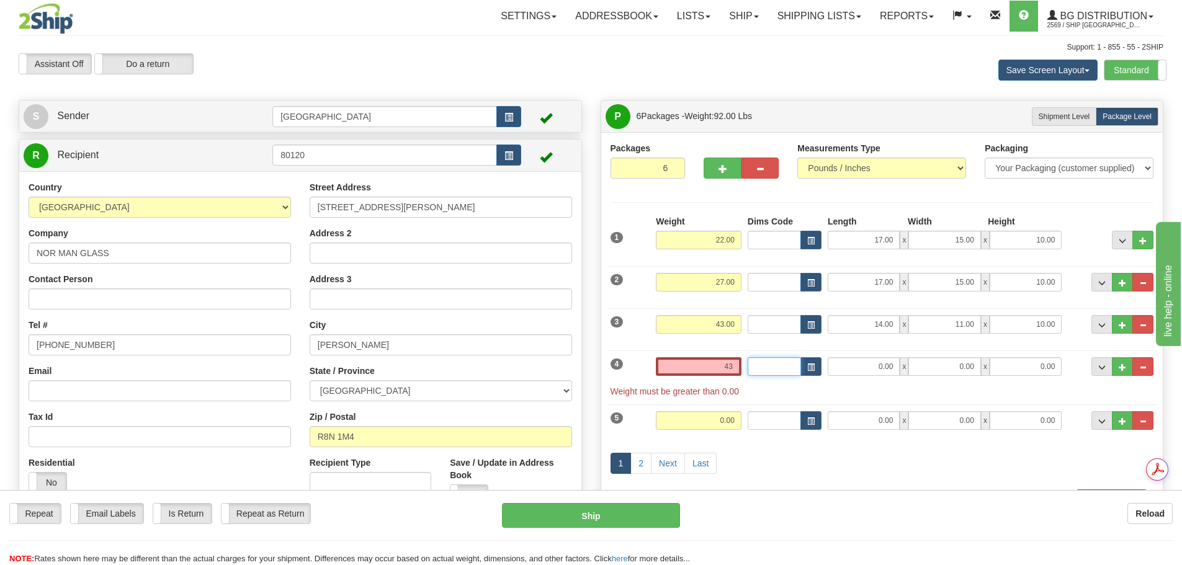
type input "43.00"
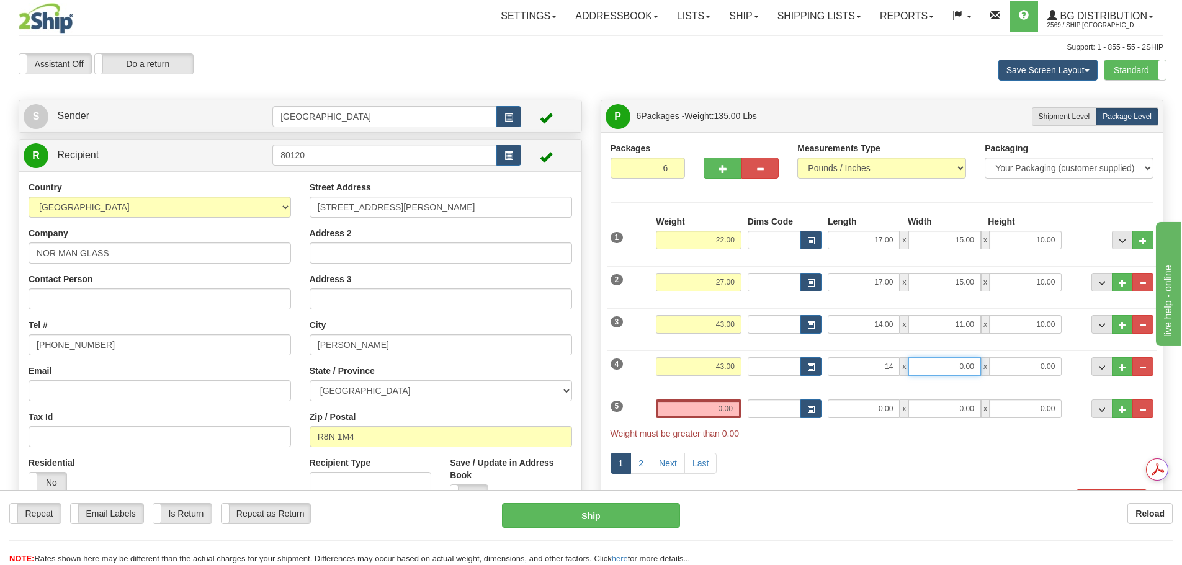
type input "14.00"
type input "11.00"
type input "10.00"
drag, startPoint x: 693, startPoint y: 410, endPoint x: 780, endPoint y: 412, distance: 86.9
click at [780, 412] on div "5 Weight 0.00 Dims Code Length Width Height" at bounding box center [882, 412] width 550 height 53
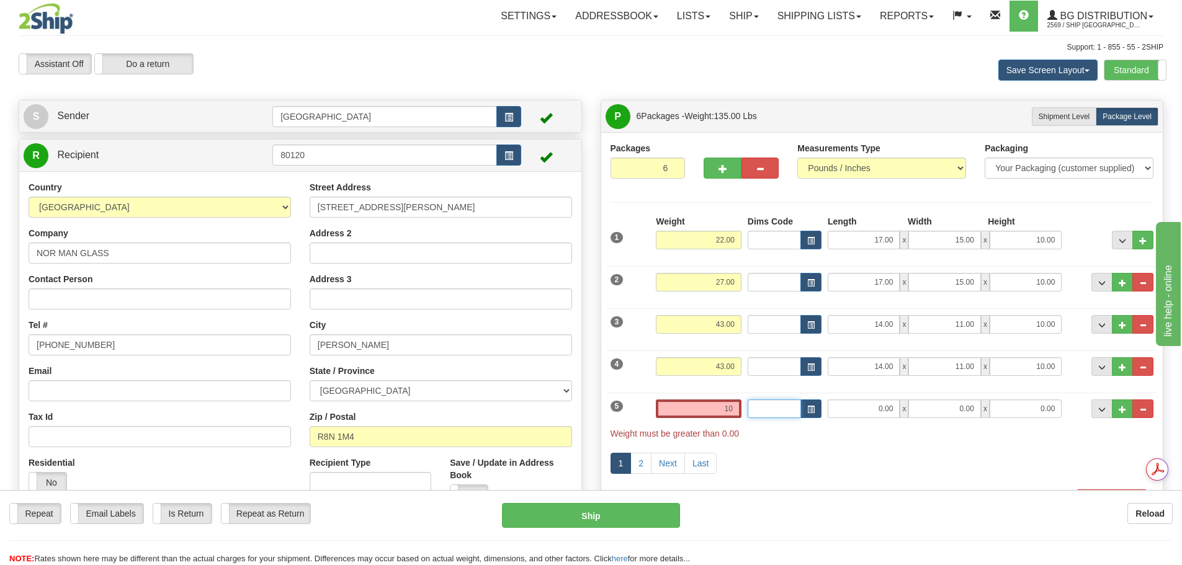
type input "10.00"
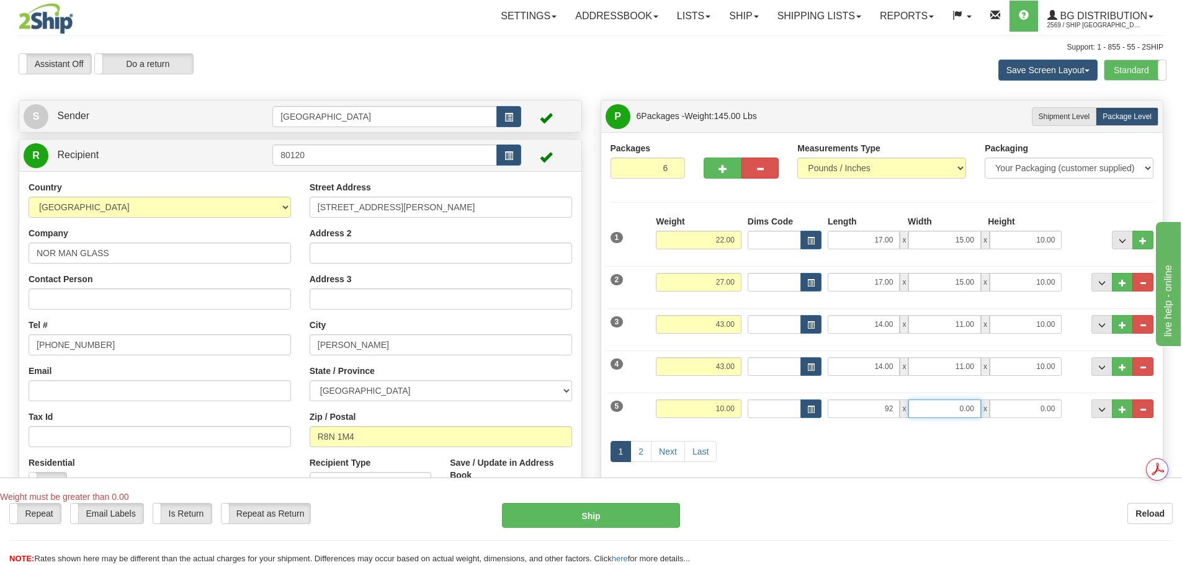
type input "92.00"
type input "4.00"
type input "2.00"
click at [639, 455] on link "2" at bounding box center [640, 451] width 21 height 21
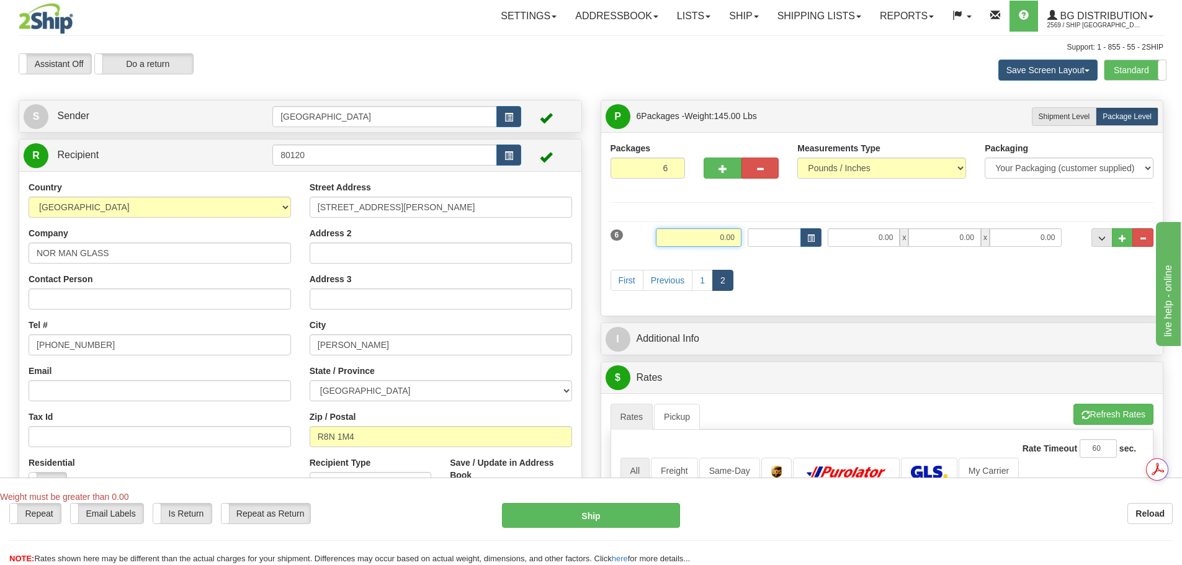
drag, startPoint x: 707, startPoint y: 234, endPoint x: 754, endPoint y: 237, distance: 46.6
click at [754, 237] on div "6 Weight 0.00 Dims Code Length Width Height" at bounding box center [882, 236] width 550 height 42
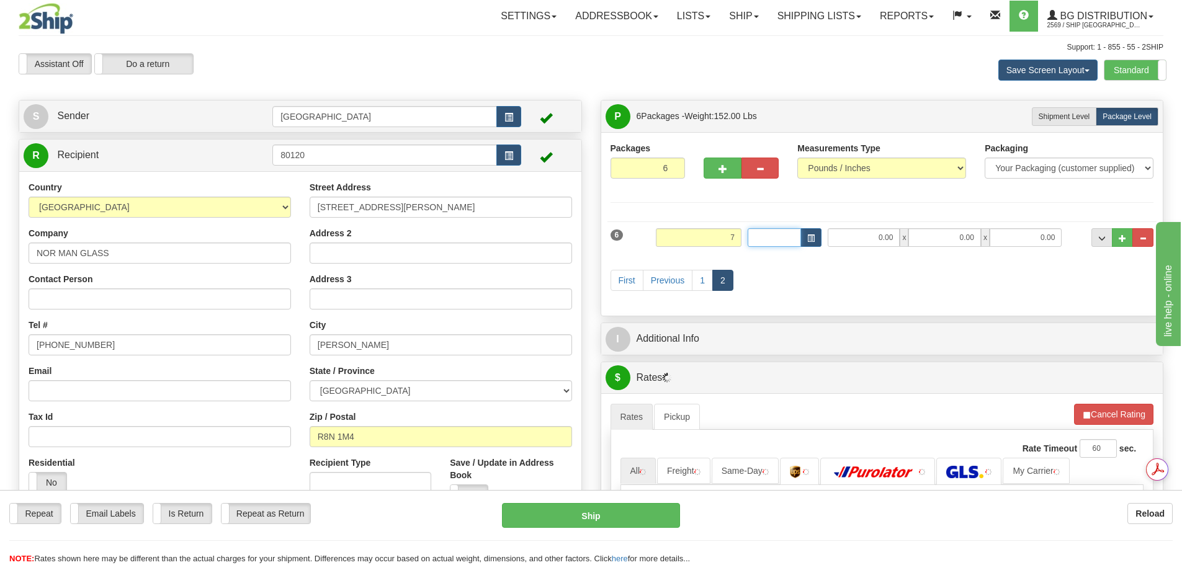
type input "7.00"
type input "51.00"
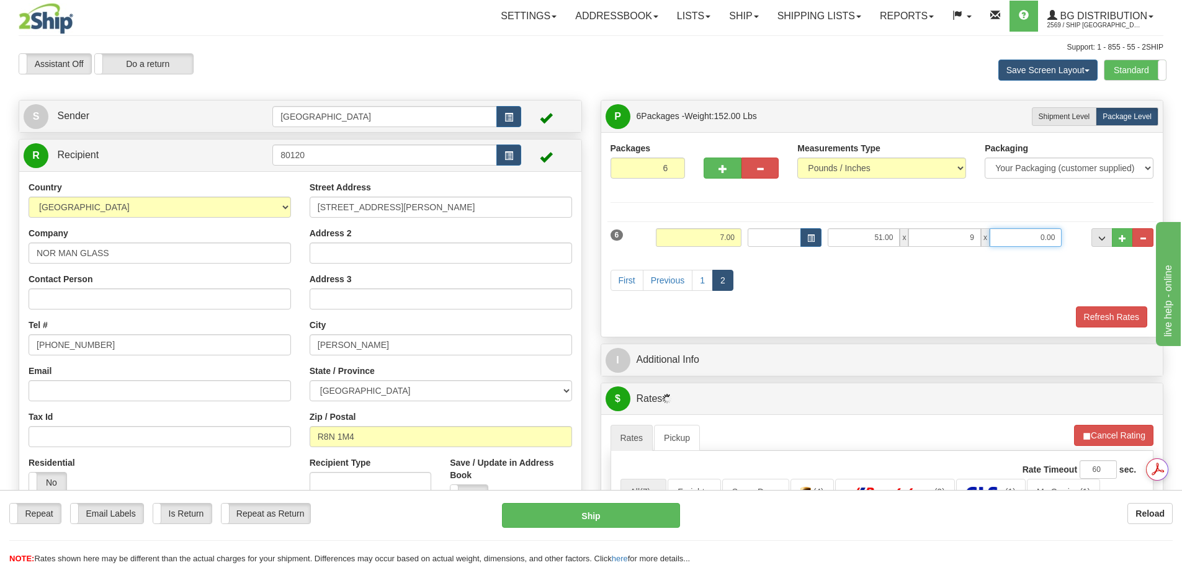
type input "9.00"
type input "3.00"
click at [1092, 312] on button "Refresh Rates" at bounding box center [1111, 316] width 71 height 21
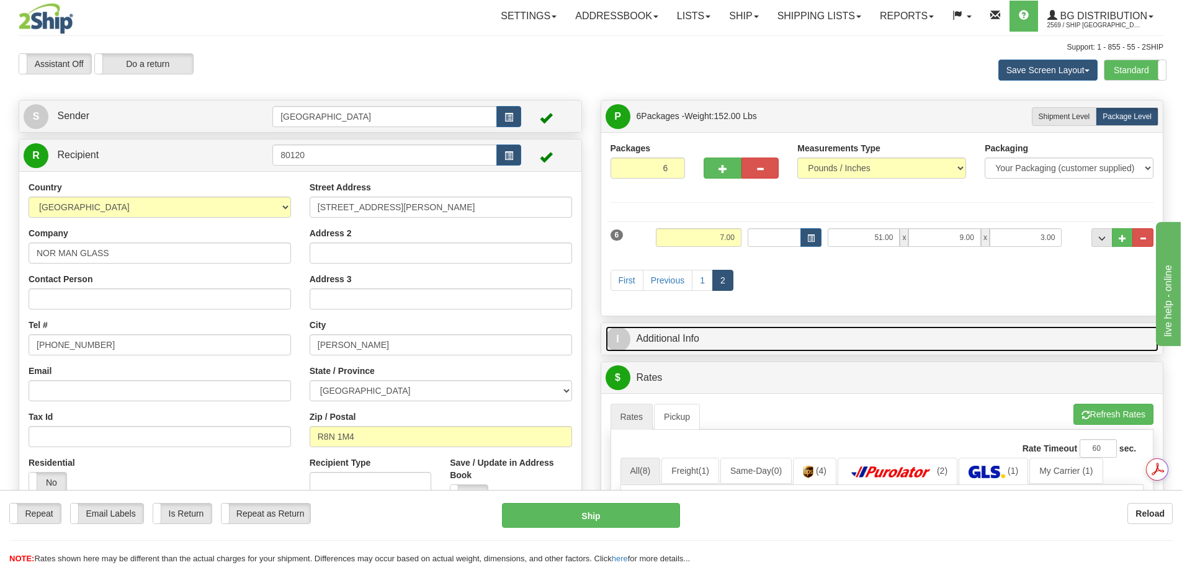
click at [822, 337] on link "I Additional Info" at bounding box center [881, 338] width 553 height 25
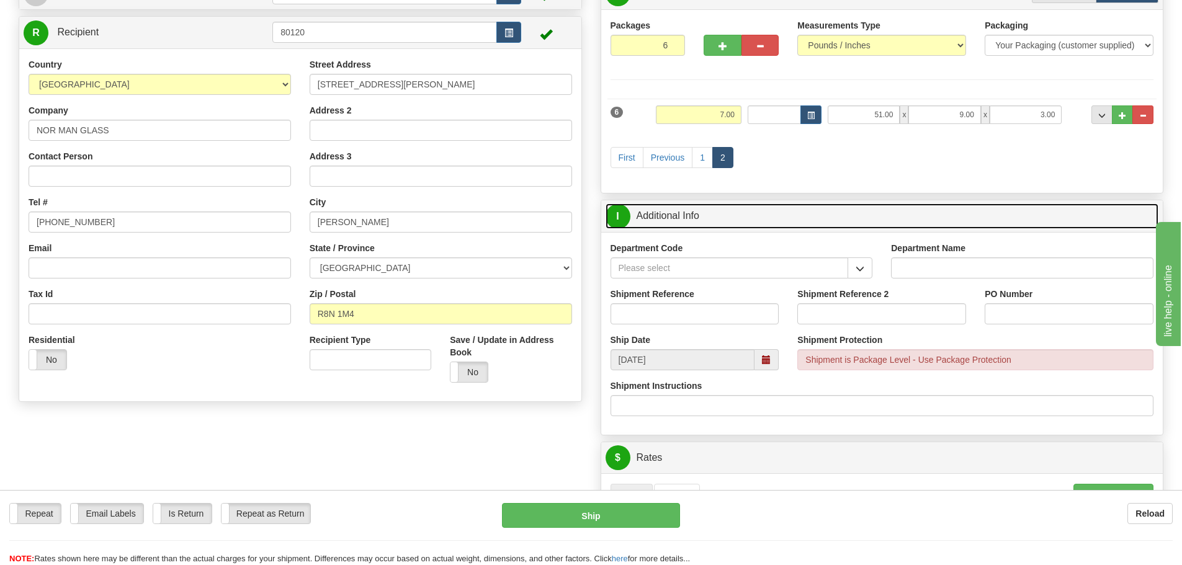
scroll to position [124, 0]
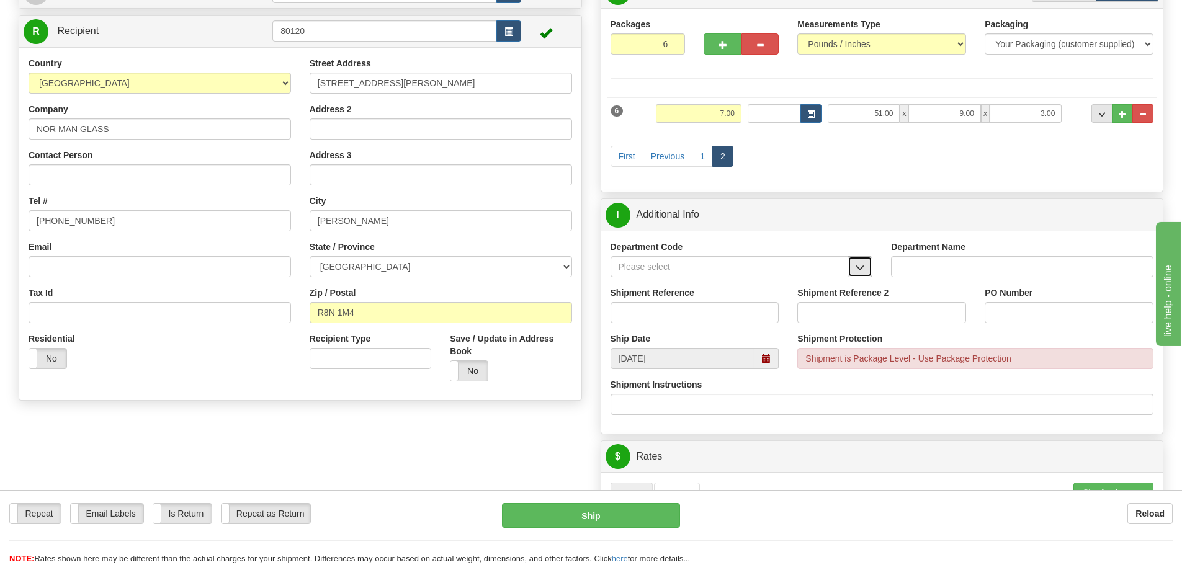
click at [858, 269] on span "button" at bounding box center [859, 268] width 9 height 8
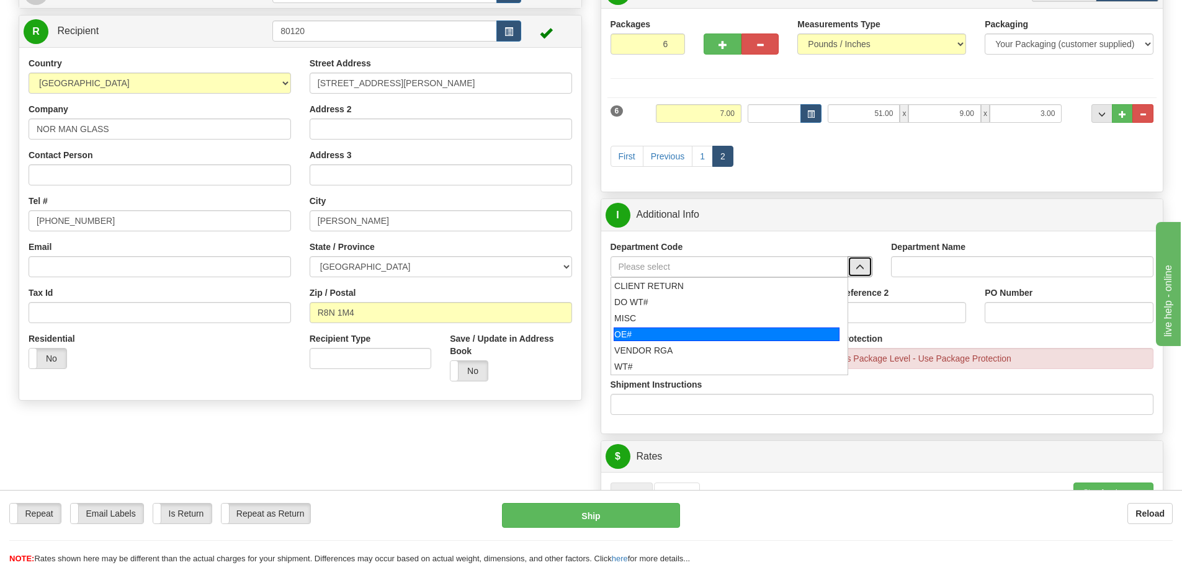
scroll to position [0, 0]
click at [769, 337] on div "OE#" at bounding box center [726, 334] width 226 height 14
type input "OE#"
type input "ORDERS"
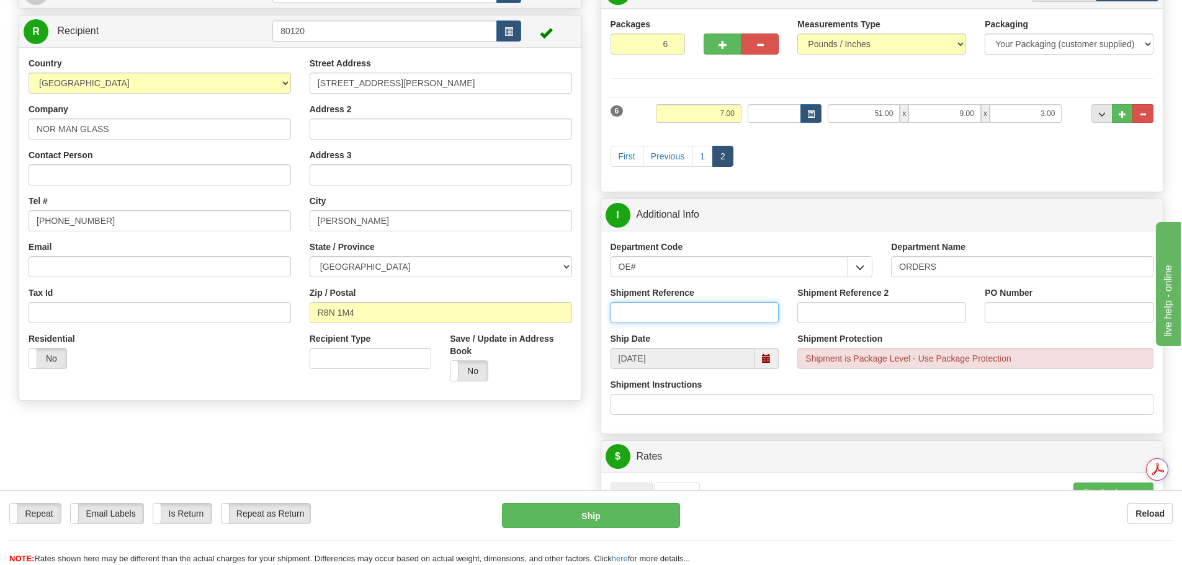
click at [683, 322] on input "Shipment Reference" at bounding box center [694, 312] width 169 height 21
type input "90040703-00; 90038593-00"
type input "90040837; 90040193-01"
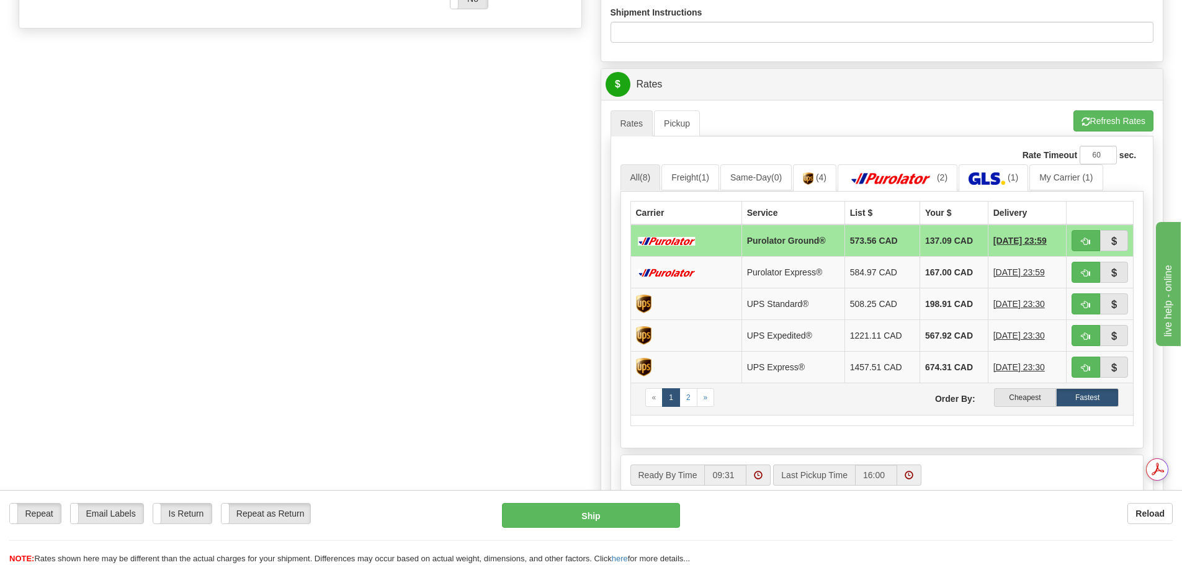
click at [1042, 408] on td "« 1 2 » Order By: Cheapest Fastest" at bounding box center [881, 399] width 503 height 32
click at [1035, 395] on label "Cheapest" at bounding box center [1025, 397] width 63 height 19
click at [1085, 406] on label "Fastest" at bounding box center [1087, 397] width 63 height 19
click at [1031, 406] on label "Cheapest" at bounding box center [1025, 397] width 63 height 19
click at [1122, 239] on button "button" at bounding box center [1114, 240] width 29 height 21
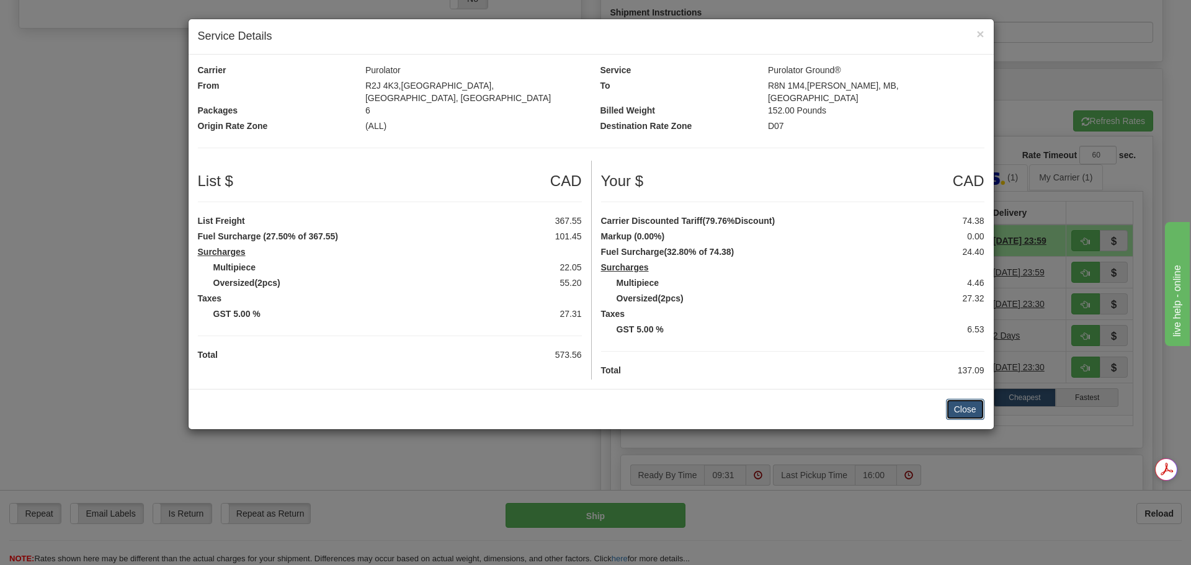
click at [973, 403] on button "Close" at bounding box center [965, 409] width 38 height 21
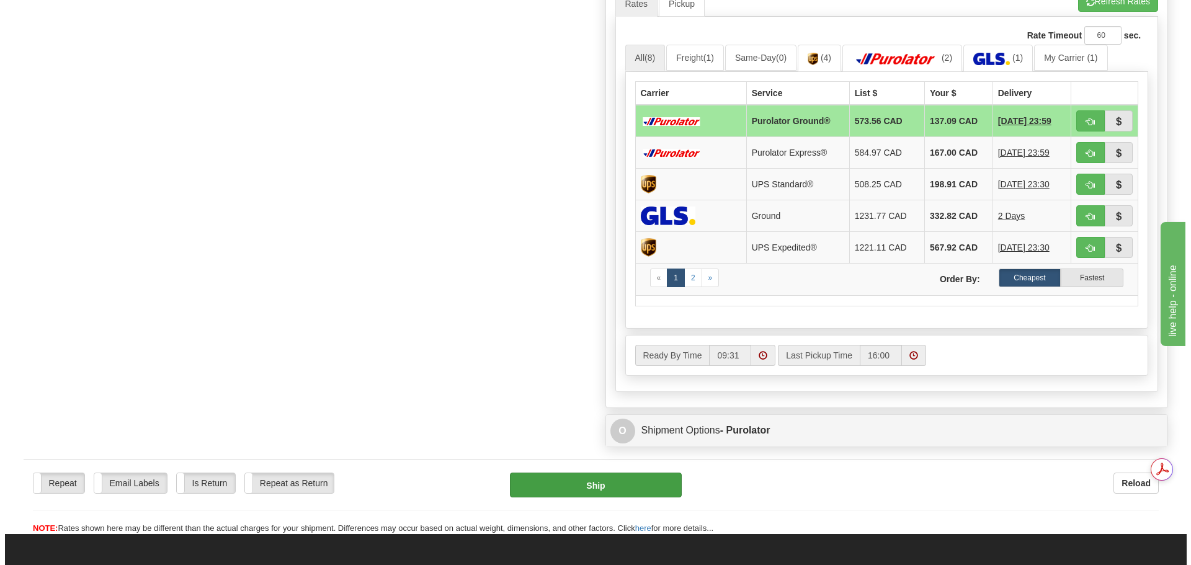
scroll to position [620, 0]
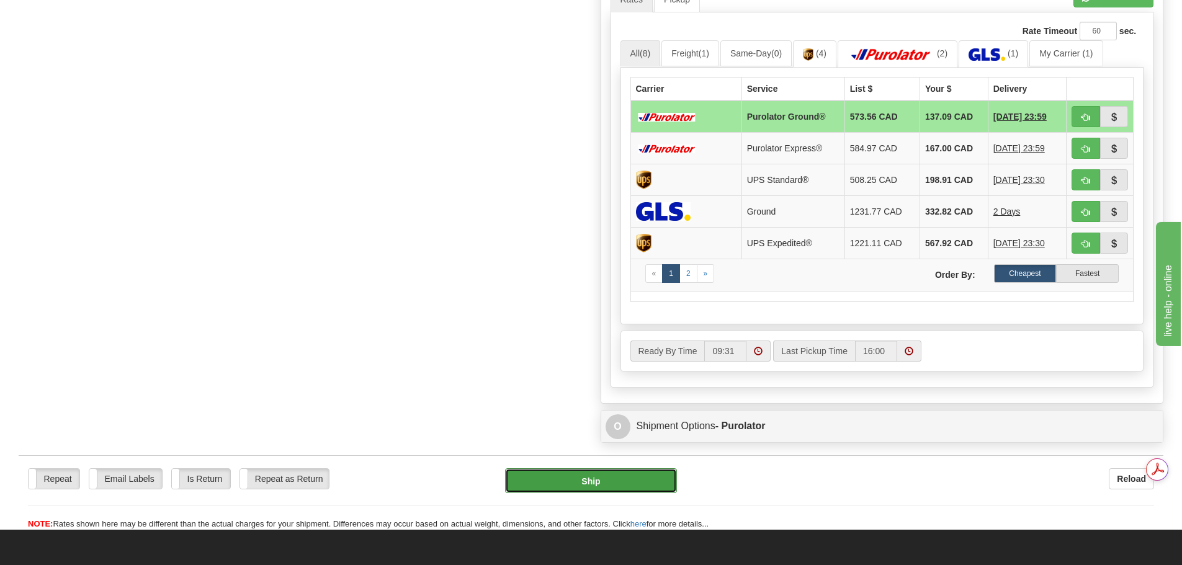
click at [608, 476] on button "Ship" at bounding box center [591, 480] width 172 height 25
type input "260"
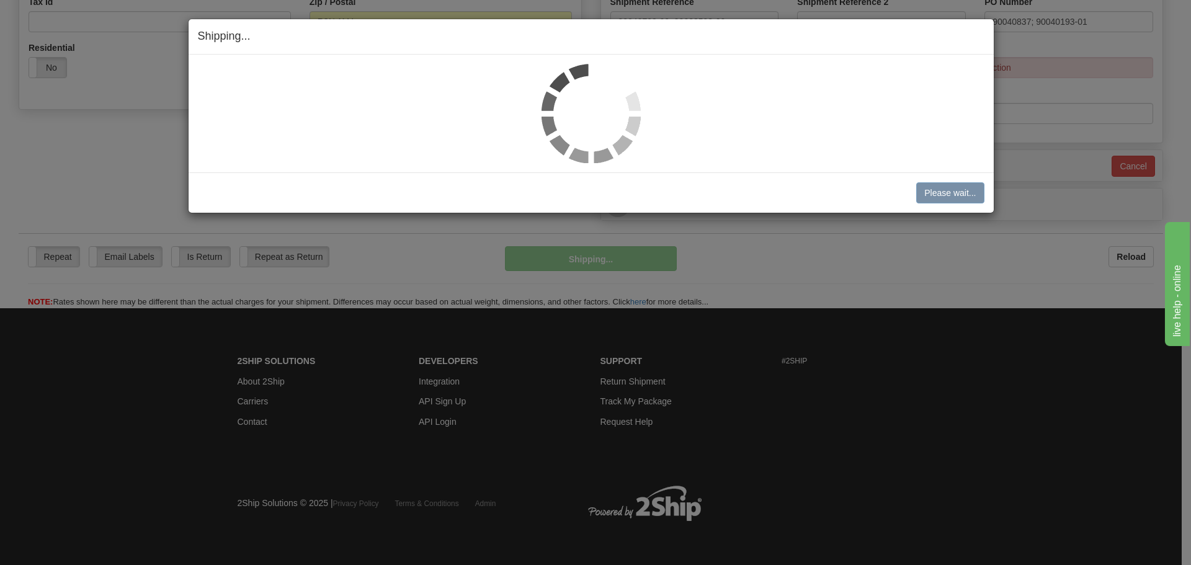
scroll to position [416, 0]
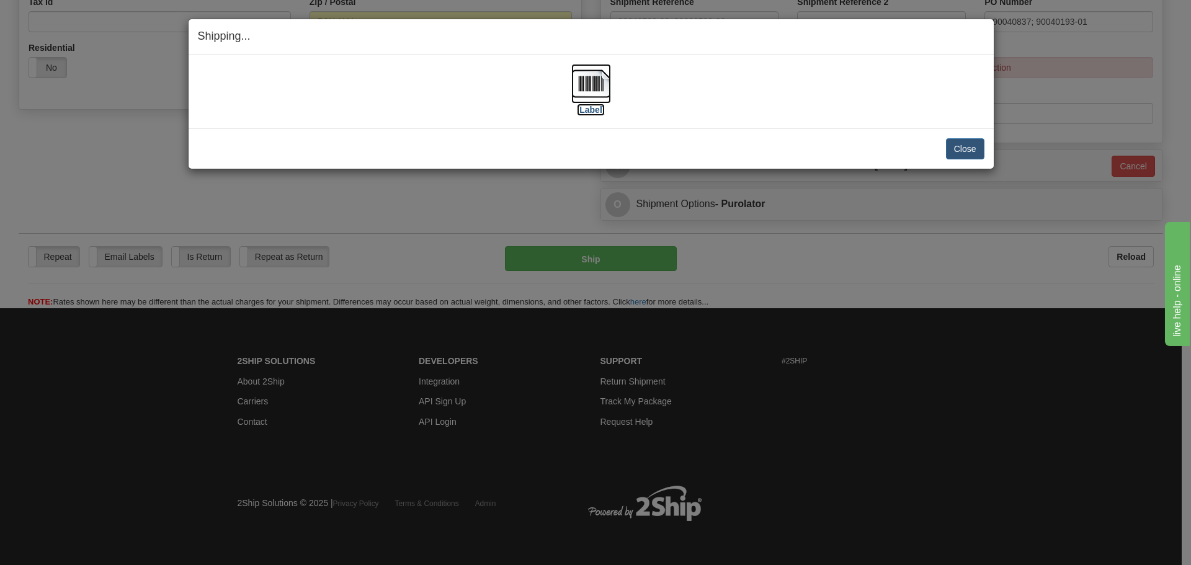
click at [595, 82] on img at bounding box center [591, 84] width 40 height 40
